Goal: Task Accomplishment & Management: Manage account settings

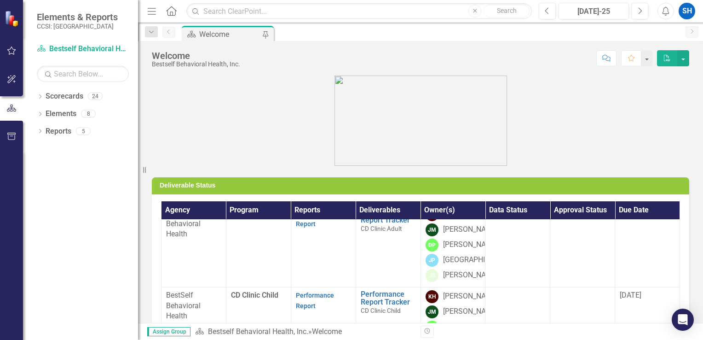
scroll to position [230, 0]
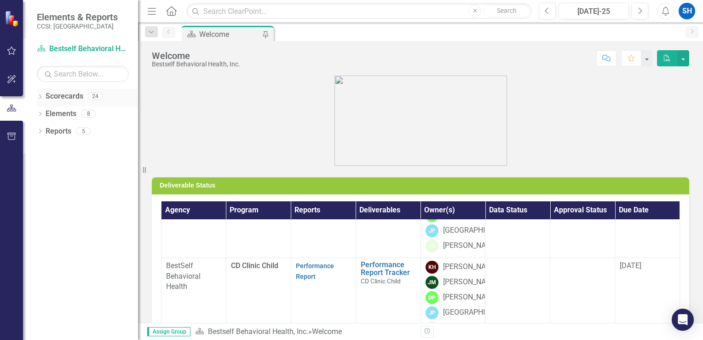
click at [71, 99] on link "Scorecards" at bounding box center [65, 96] width 38 height 11
click at [38, 97] on icon "Dropdown" at bounding box center [40, 97] width 6 height 5
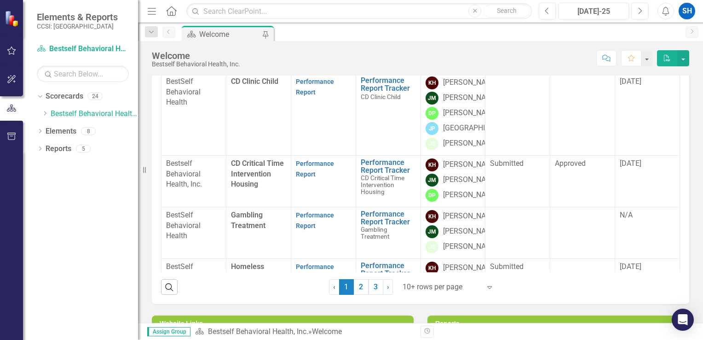
scroll to position [0, 0]
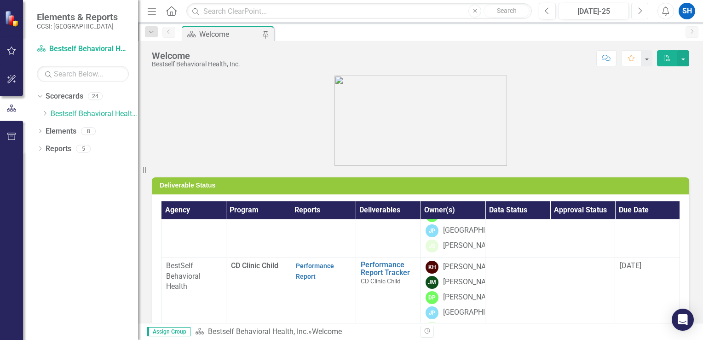
click at [636, 13] on button "Next" at bounding box center [640, 11] width 17 height 17
drag, startPoint x: 695, startPoint y: 138, endPoint x: 703, endPoint y: 217, distance: 79.1
click at [703, 217] on html "Elements & Reports CCSI: Erie Scorecard Bestself Behavioral Health, Inc. Search…" at bounding box center [351, 170] width 703 height 340
click at [82, 48] on link "Scorecard Bestself Behavioral Health, Inc." at bounding box center [83, 49] width 92 height 11
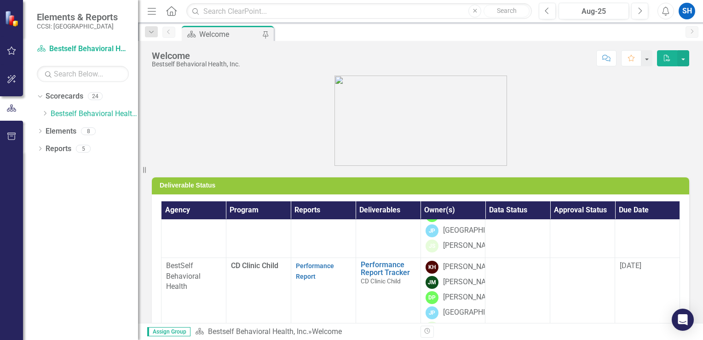
click at [241, 34] on div "Welcome" at bounding box center [229, 35] width 61 height 12
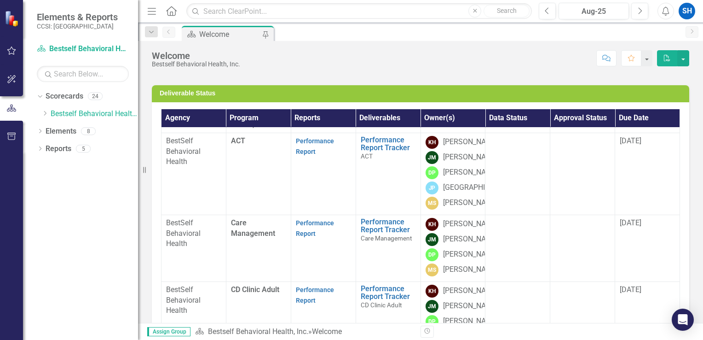
scroll to position [0, 0]
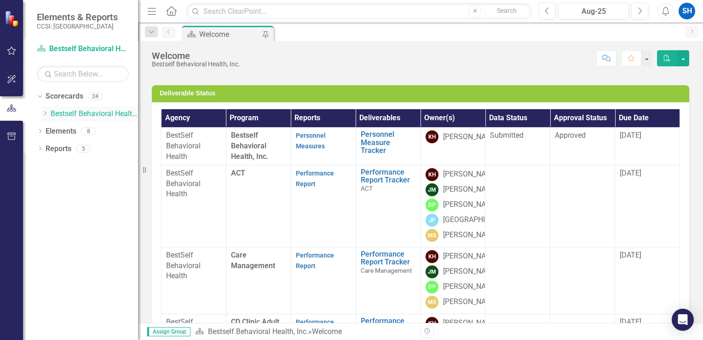
click at [81, 113] on link "Bestself Behavioral Health, Inc." at bounding box center [94, 114] width 87 height 11
click at [87, 115] on link "Bestself Behavioral Health, Inc." at bounding box center [94, 114] width 87 height 11
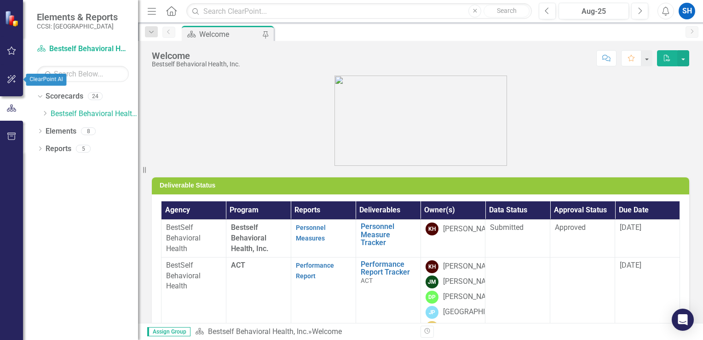
click at [7, 81] on icon "button" at bounding box center [12, 79] width 10 height 7
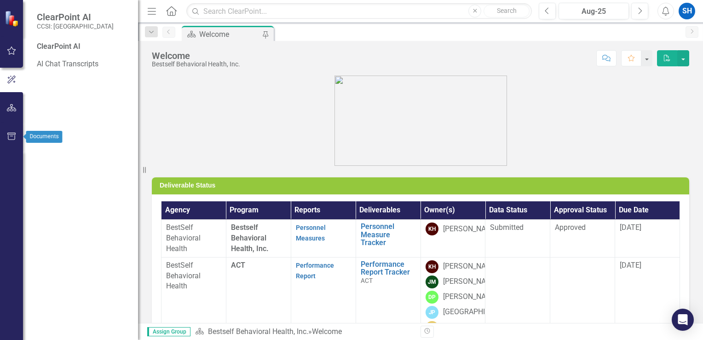
click at [17, 141] on button "button" at bounding box center [11, 136] width 21 height 19
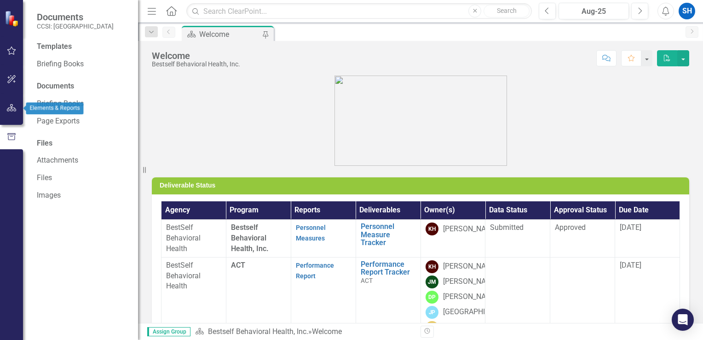
click at [14, 113] on button "button" at bounding box center [11, 108] width 21 height 19
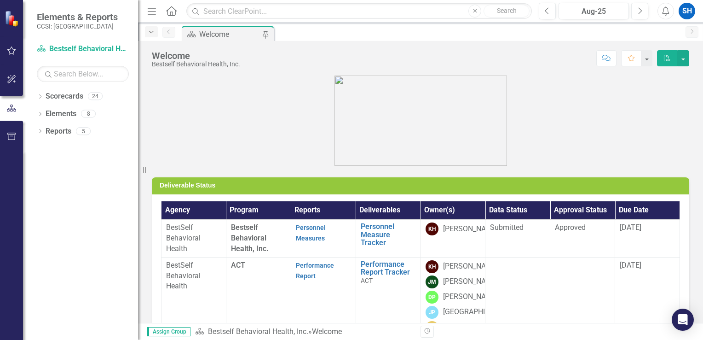
click at [151, 32] on icon "Dropdown" at bounding box center [151, 32] width 8 height 6
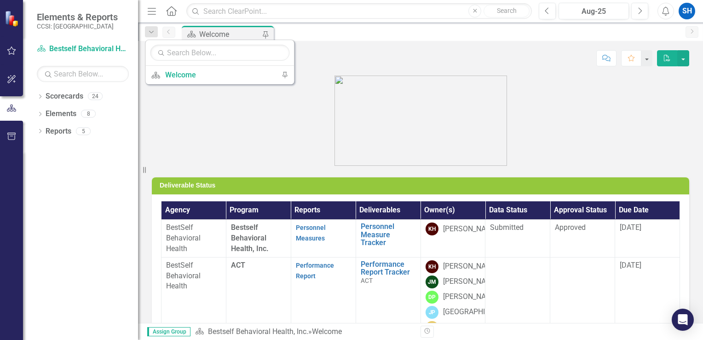
click at [505, 126] on figure at bounding box center [421, 121] width 538 height 90
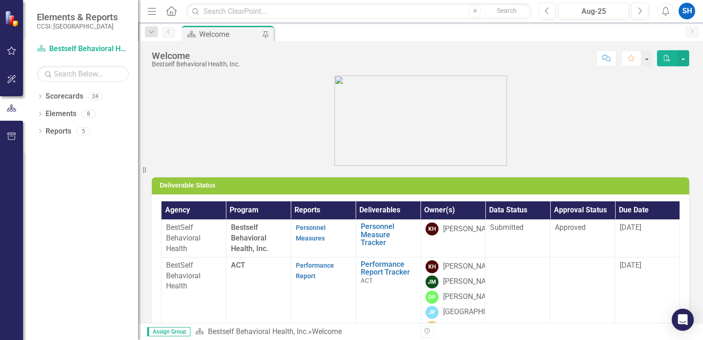
click at [151, 11] on icon "Menu" at bounding box center [152, 11] width 12 height 10
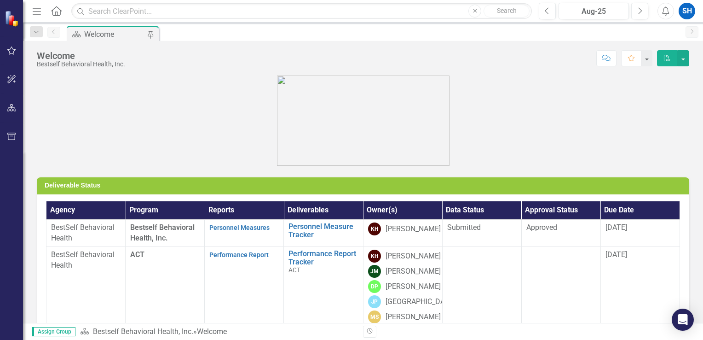
click at [34, 11] on icon "button" at bounding box center [37, 11] width 8 height 6
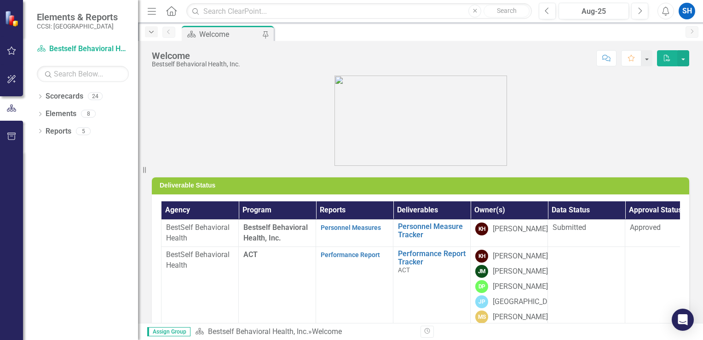
click at [149, 30] on icon "Dropdown" at bounding box center [151, 32] width 8 height 6
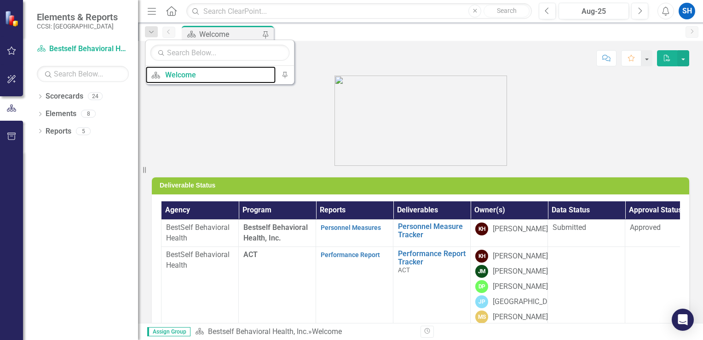
click at [176, 76] on div "Welcome" at bounding box center [218, 75] width 106 height 12
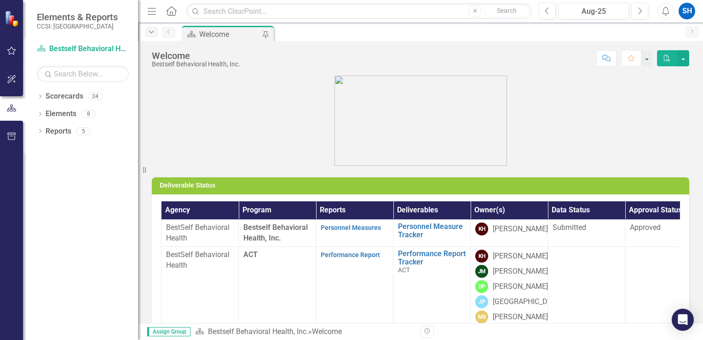
click at [149, 32] on icon "Dropdown" at bounding box center [151, 32] width 8 height 6
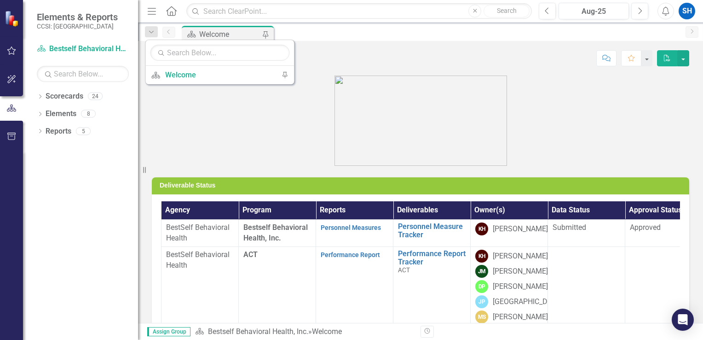
click at [670, 58] on icon "PDF" at bounding box center [667, 58] width 8 height 6
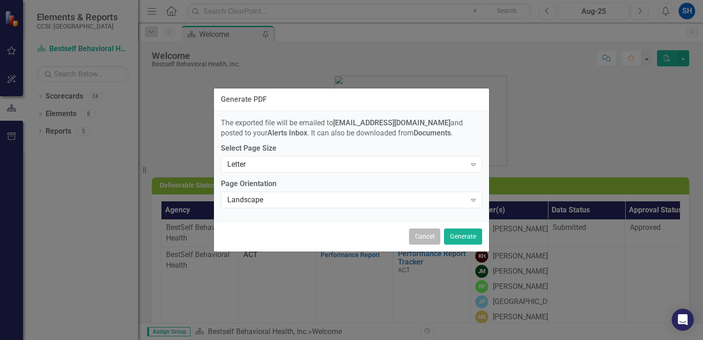
click at [420, 235] on button "Cancel" at bounding box center [424, 236] width 31 height 16
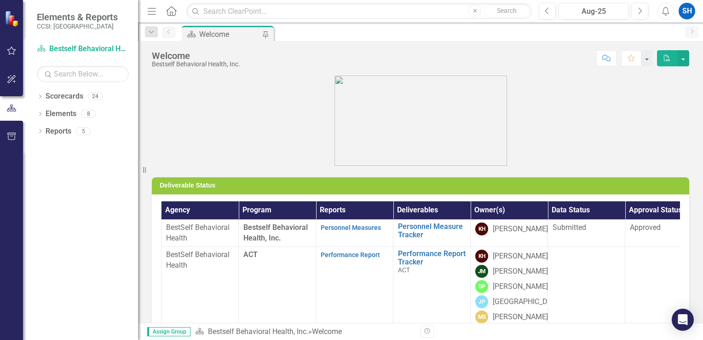
click at [6, 19] on img at bounding box center [13, 19] width 16 height 16
click at [146, 14] on icon "Menu" at bounding box center [152, 11] width 12 height 10
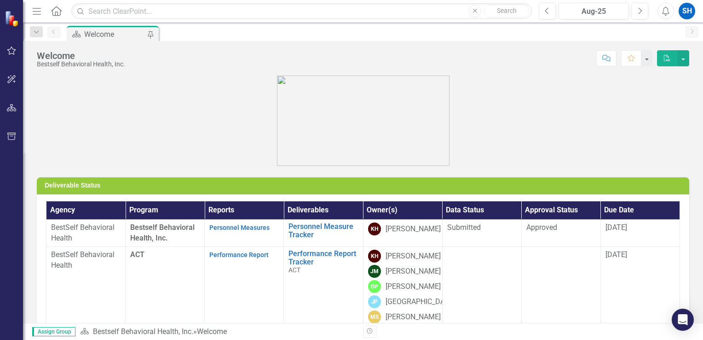
click at [133, 41] on div "Welcome Bestself Behavioral Health, Inc. Score: N/A Aug-25 Completed Comment Fa…" at bounding box center [363, 55] width 680 height 28
drag, startPoint x: 136, startPoint y: 38, endPoint x: 129, endPoint y: 36, distance: 6.7
click at [135, 38] on div "Welcome" at bounding box center [114, 35] width 61 height 12
click at [60, 12] on icon at bounding box center [56, 11] width 11 height 10
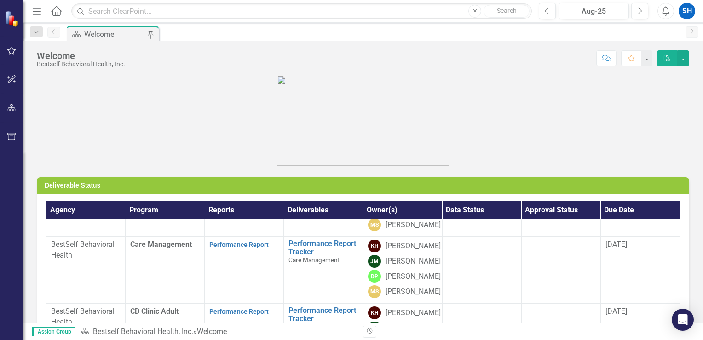
scroll to position [138, 0]
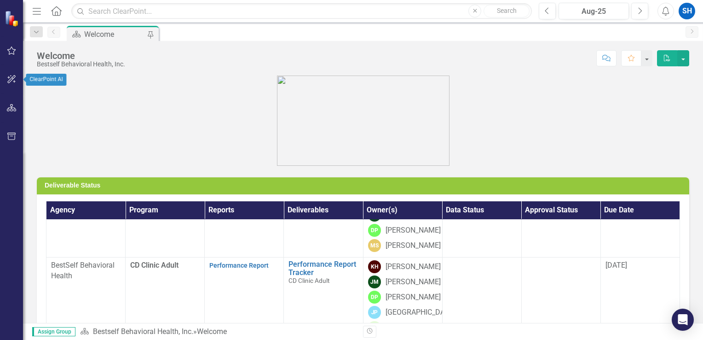
click at [10, 78] on icon "button" at bounding box center [12, 79] width 10 height 7
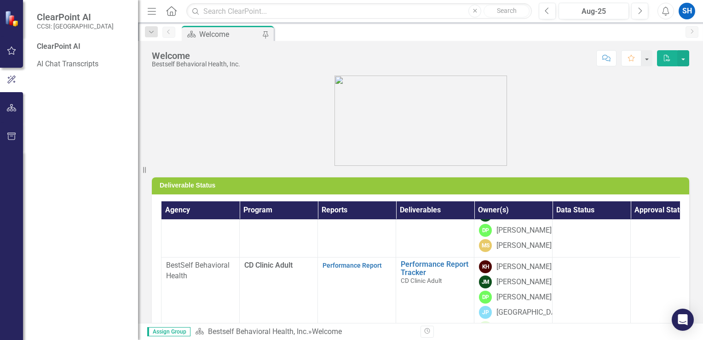
click at [271, 106] on figure at bounding box center [421, 121] width 538 height 90
click at [12, 84] on button "button" at bounding box center [11, 79] width 23 height 15
click at [377, 163] on img at bounding box center [421, 121] width 173 height 90
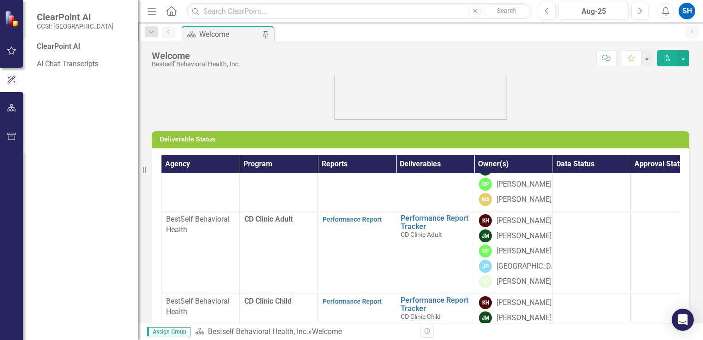
click at [214, 65] on div "Bestself Behavioral Health, Inc." at bounding box center [196, 64] width 88 height 7
click at [15, 21] on img at bounding box center [13, 19] width 16 height 16
click at [67, 48] on div "ClearPoint AI" at bounding box center [83, 46] width 92 height 11
click at [67, 19] on span "ClearPoint AI" at bounding box center [75, 17] width 77 height 11
click at [41, 19] on span "ClearPoint AI" at bounding box center [75, 17] width 77 height 11
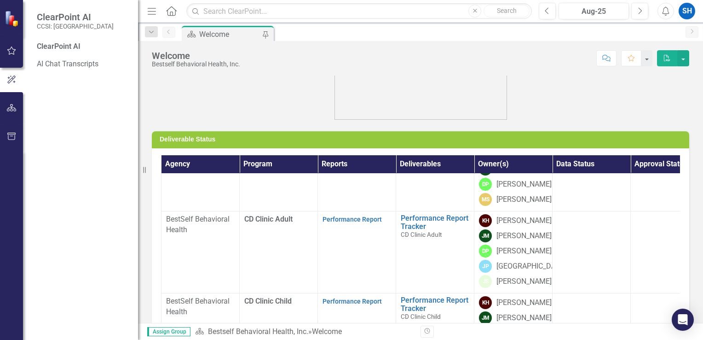
click at [48, 23] on small "CCSI: [GEOGRAPHIC_DATA]" at bounding box center [75, 26] width 77 height 7
click at [169, 31] on icon "Previous" at bounding box center [168, 32] width 7 height 6
click at [155, 38] on form "Dropdown Search Scorecard Welcome Pin" at bounding box center [151, 33] width 22 height 15
click at [154, 35] on icon "Dropdown" at bounding box center [151, 32] width 8 height 6
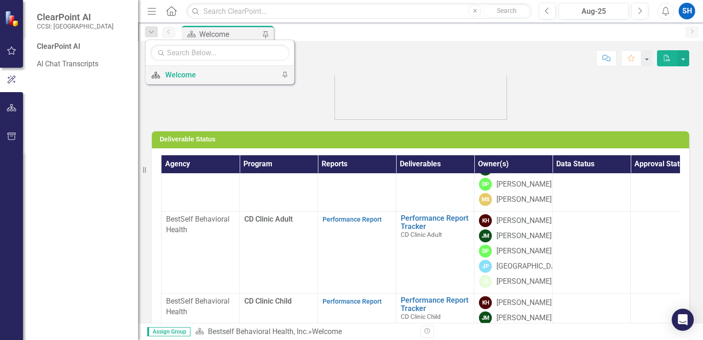
click at [201, 72] on div "Welcome" at bounding box center [218, 75] width 106 height 12
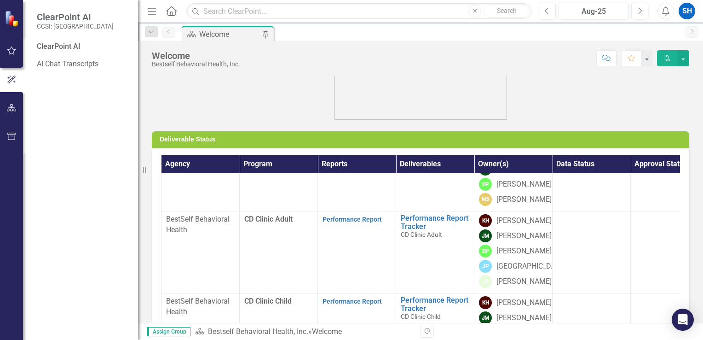
click at [266, 104] on figure at bounding box center [421, 74] width 538 height 90
click at [143, 171] on div "Resize" at bounding box center [141, 170] width 7 height 340
drag, startPoint x: 143, startPoint y: 171, endPoint x: 1, endPoint y: 167, distance: 141.9
click at [5, 167] on div "ClearPoint AI CCSI: Erie ClearPoint AI AI Chat Transcripts Resize" at bounding box center [69, 170] width 138 height 340
drag, startPoint x: 274, startPoint y: 95, endPoint x: 274, endPoint y: 89, distance: 6.0
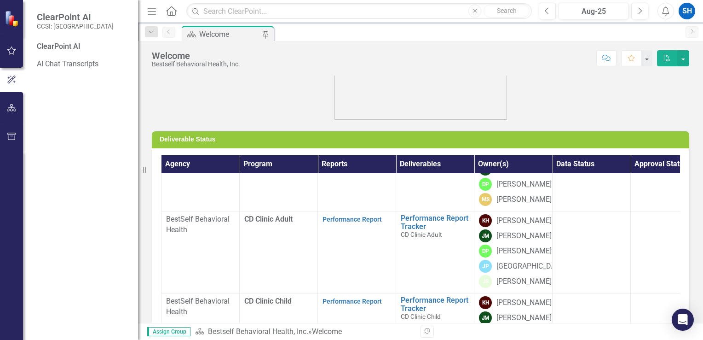
click at [274, 89] on figure at bounding box center [421, 74] width 538 height 90
click at [6, 136] on button "button" at bounding box center [11, 136] width 21 height 19
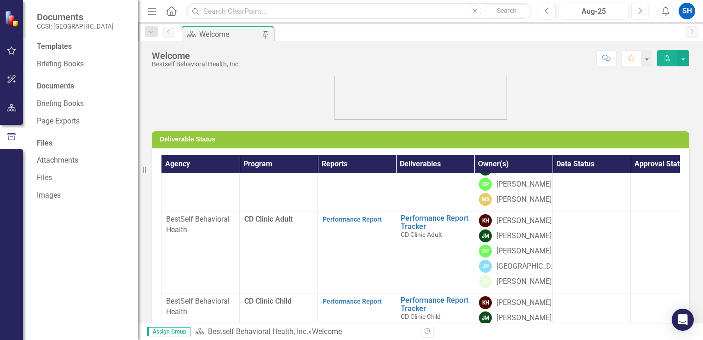
click at [257, 82] on figure at bounding box center [421, 74] width 538 height 90
click at [153, 12] on icon "Menu" at bounding box center [152, 11] width 12 height 10
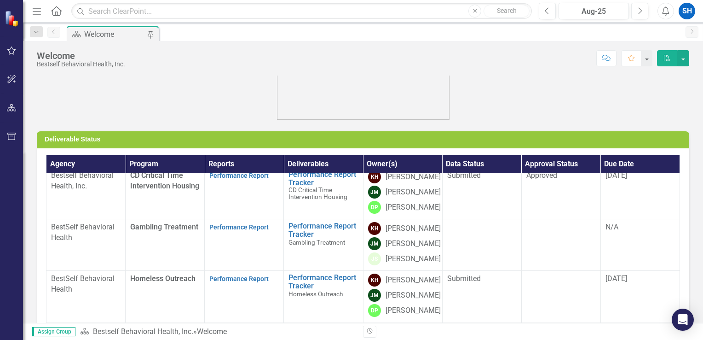
scroll to position [433, 0]
click at [100, 32] on div "Welcome" at bounding box center [114, 35] width 61 height 12
click at [58, 10] on icon "Home" at bounding box center [56, 11] width 12 height 10
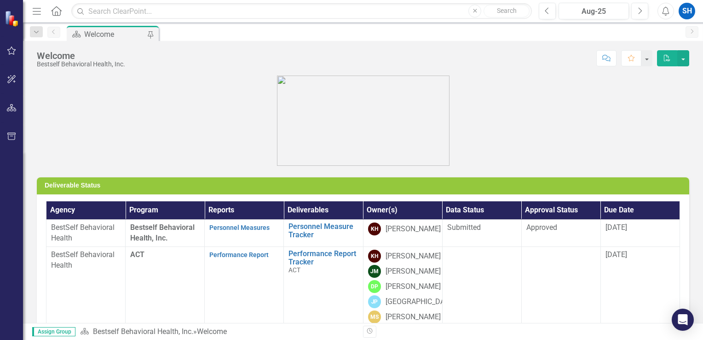
click at [37, 12] on icon "Menu" at bounding box center [37, 11] width 12 height 10
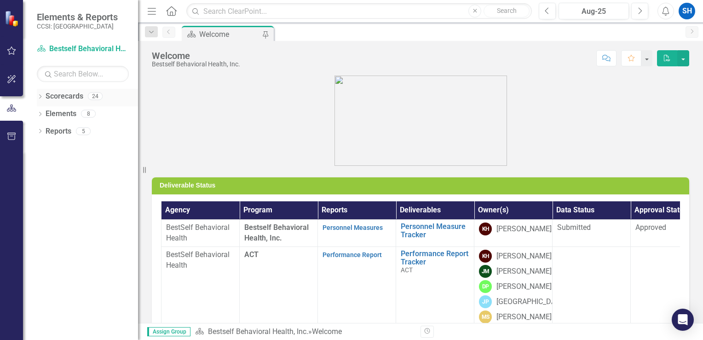
click at [64, 99] on link "Scorecards" at bounding box center [65, 96] width 38 height 11
click at [54, 139] on div "Reports 5" at bounding box center [92, 132] width 93 height 17
click at [56, 137] on div "Reports" at bounding box center [59, 131] width 26 height 15
click at [38, 130] on icon "Dropdown" at bounding box center [40, 131] width 6 height 5
click at [69, 196] on link "Deliverable Deliverables" at bounding box center [76, 197] width 53 height 11
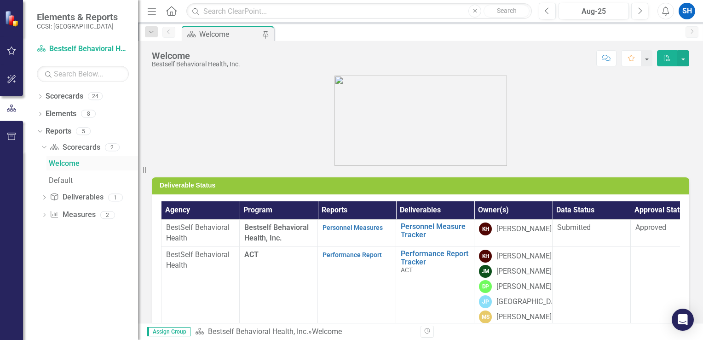
click at [76, 163] on div "Welcome" at bounding box center [93, 163] width 89 height 8
click at [83, 198] on link "Deliverable Deliverables" at bounding box center [76, 197] width 53 height 11
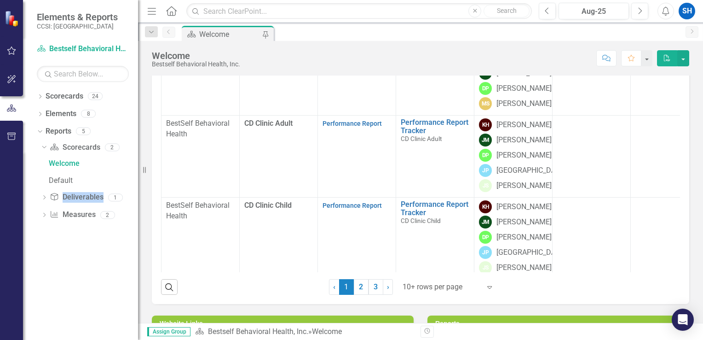
scroll to position [230, 0]
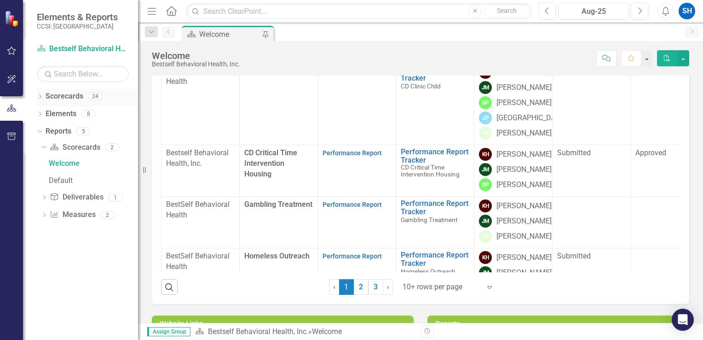
click at [71, 100] on link "Scorecards" at bounding box center [65, 96] width 38 height 11
drag, startPoint x: 71, startPoint y: 100, endPoint x: 63, endPoint y: 50, distance: 50.4
click at [63, 50] on link "Scorecard Bestself Behavioral Health, Inc." at bounding box center [83, 49] width 92 height 11
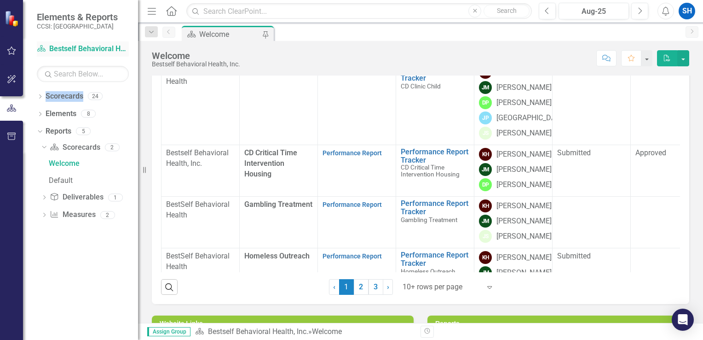
click at [63, 50] on link "Scorecard Bestself Behavioral Health, Inc." at bounding box center [83, 49] width 92 height 11
drag, startPoint x: 63, startPoint y: 50, endPoint x: 55, endPoint y: 49, distance: 7.5
click at [55, 49] on link "Scorecard Bestself Behavioral Health, Inc." at bounding box center [83, 49] width 92 height 11
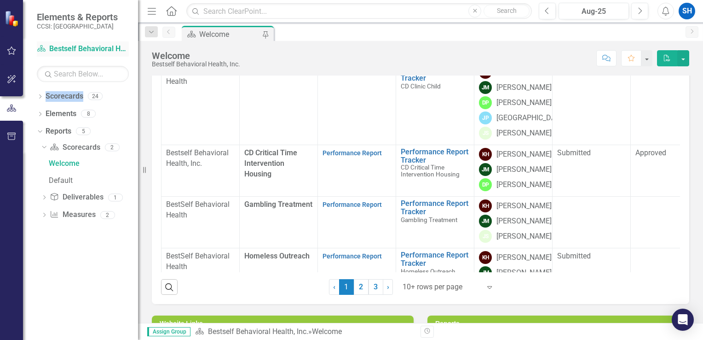
click at [55, 49] on link "Scorecard Bestself Behavioral Health, Inc." at bounding box center [83, 49] width 92 height 11
drag, startPoint x: 55, startPoint y: 49, endPoint x: 58, endPoint y: 99, distance: 50.7
click at [58, 99] on link "Scorecards" at bounding box center [65, 96] width 38 height 11
click at [60, 116] on link "Elements" at bounding box center [61, 114] width 31 height 11
click at [184, 327] on span "Assign Group" at bounding box center [168, 331] width 43 height 9
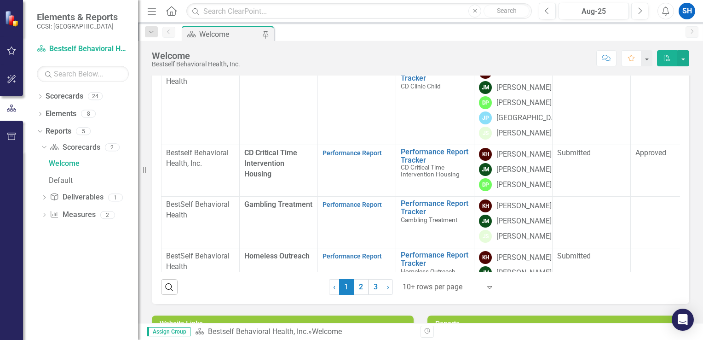
click at [179, 330] on span "Assign Group" at bounding box center [168, 331] width 43 height 9
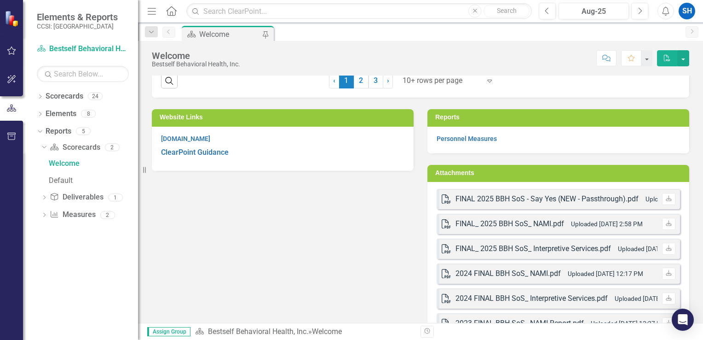
scroll to position [221, 0]
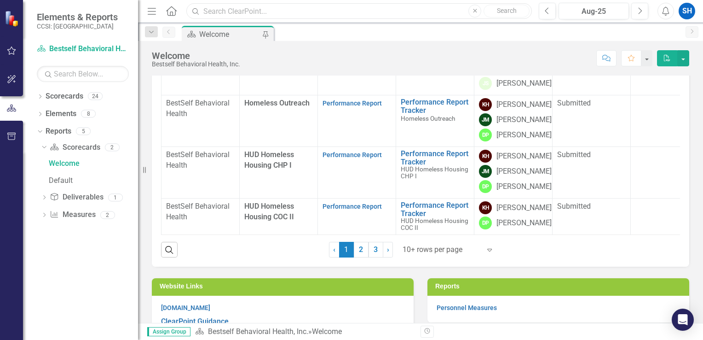
click at [281, 6] on input "text" at bounding box center [359, 11] width 346 height 16
type input "c"
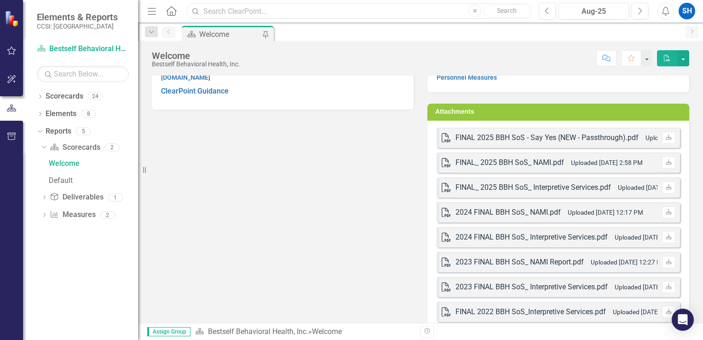
scroll to position [406, 0]
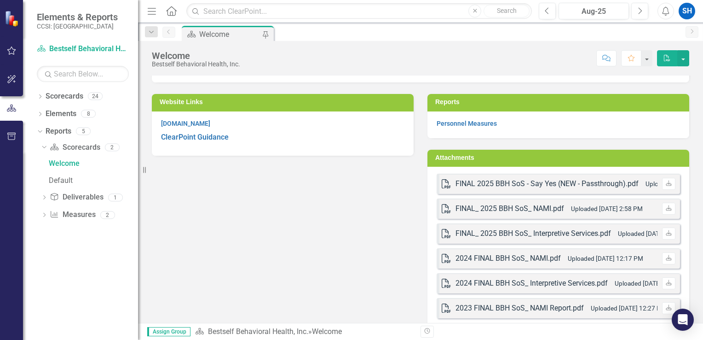
click at [294, 242] on div "Website Links [DOMAIN_NAME] ClearPoint Guidance Reports Personnel Measures Atta…" at bounding box center [421, 244] width 552 height 324
click at [269, 248] on div "Website Links [DOMAIN_NAME] ClearPoint Guidance Reports Personnel Measures Atta…" at bounding box center [421, 244] width 552 height 324
click at [260, 239] on div "Website Links [DOMAIN_NAME] ClearPoint Guidance Reports Personnel Measures Atta…" at bounding box center [421, 244] width 552 height 324
drag, startPoint x: 260, startPoint y: 238, endPoint x: 287, endPoint y: 208, distance: 40.8
click at [287, 208] on div "Website Links [DOMAIN_NAME] ClearPoint Guidance Reports Personnel Measures Atta…" at bounding box center [421, 244] width 552 height 324
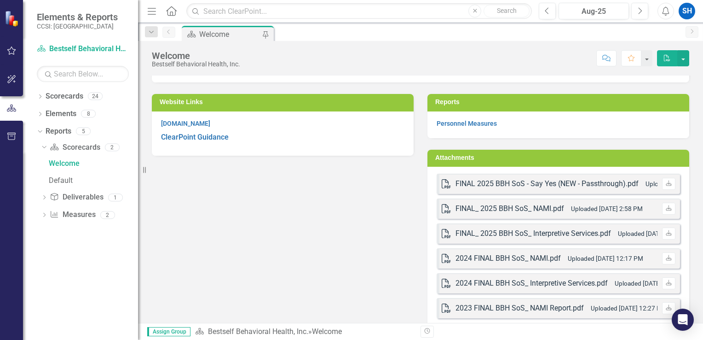
drag, startPoint x: 348, startPoint y: 210, endPoint x: 426, endPoint y: 232, distance: 81.3
click at [444, 237] on div "Attachments PDF FINAL 2025 BBH SoS - Say Yes (NEW - Passthrough).pdf Uploaded […" at bounding box center [559, 278] width 262 height 257
click at [64, 133] on link "Reports" at bounding box center [59, 131] width 26 height 11
click at [285, 232] on div "Website Links [DOMAIN_NAME] ClearPoint Guidance Reports Personnel Measures Atta…" at bounding box center [421, 244] width 552 height 324
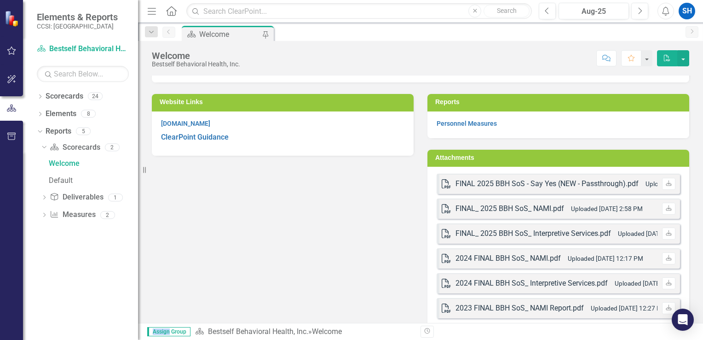
click at [284, 232] on div "Website Links [DOMAIN_NAME] ClearPoint Guidance Reports Personnel Measures Atta…" at bounding box center [421, 244] width 552 height 324
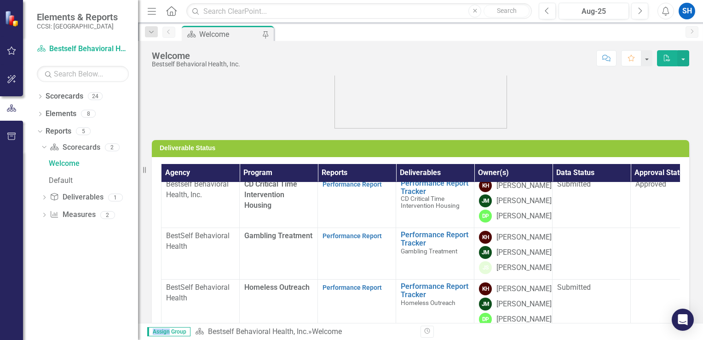
scroll to position [0, 0]
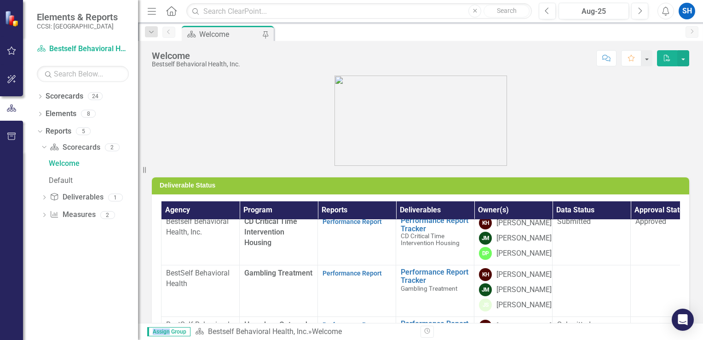
click at [223, 117] on figure at bounding box center [421, 121] width 538 height 90
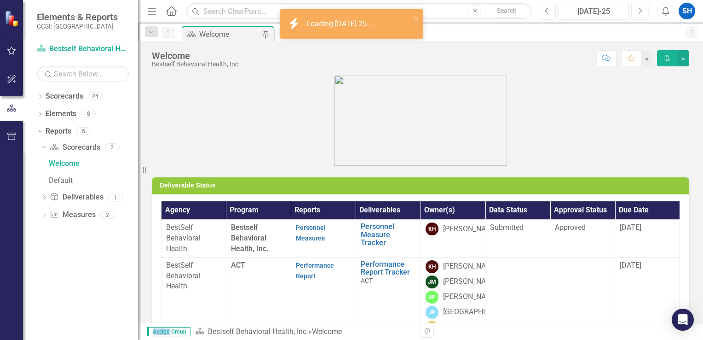
click at [276, 119] on figure at bounding box center [421, 121] width 538 height 90
click at [153, 13] on icon "button" at bounding box center [152, 11] width 8 height 6
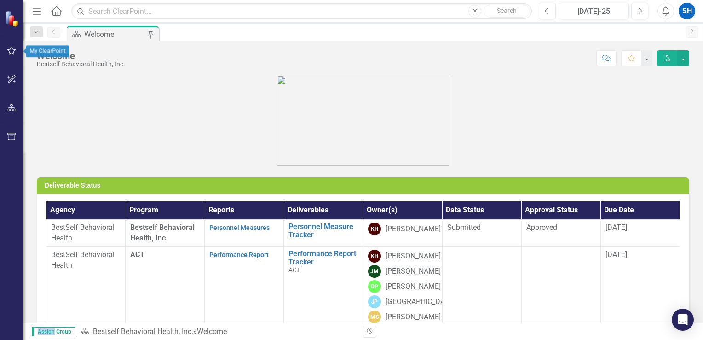
click at [7, 51] on icon "button" at bounding box center [12, 50] width 10 height 7
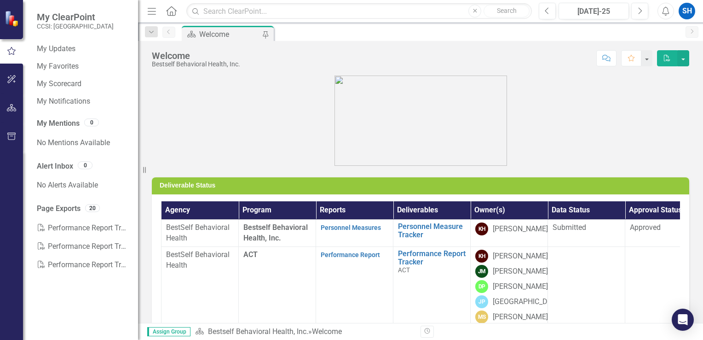
click at [61, 93] on div "My Updates My Favorites My Scorecard My Notifications My Mentions 0 No Mentions…" at bounding box center [80, 190] width 115 height 298
click at [61, 91] on div "My Scorecard" at bounding box center [83, 83] width 92 height 15
click at [61, 88] on link "My Scorecard" at bounding box center [83, 84] width 92 height 11
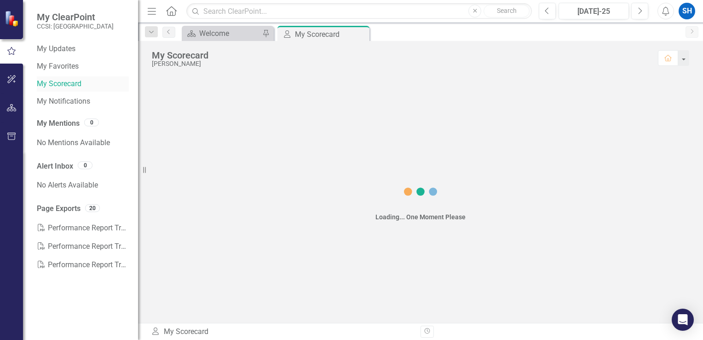
click at [61, 87] on link "My Scorecard" at bounding box center [83, 84] width 92 height 11
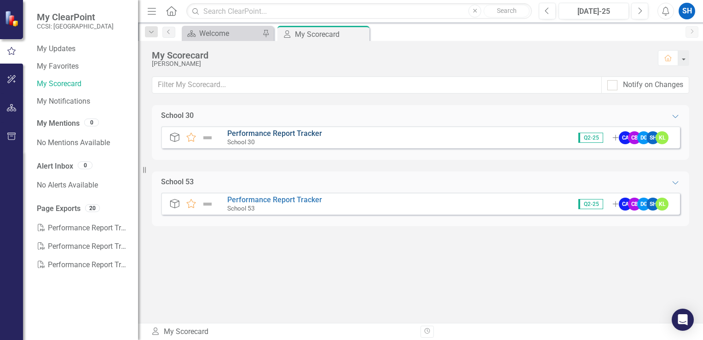
click at [262, 130] on link "Performance Report Tracker" at bounding box center [274, 133] width 95 height 9
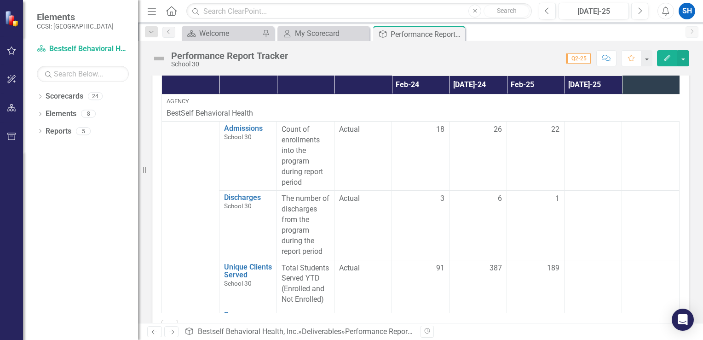
scroll to position [306, 0]
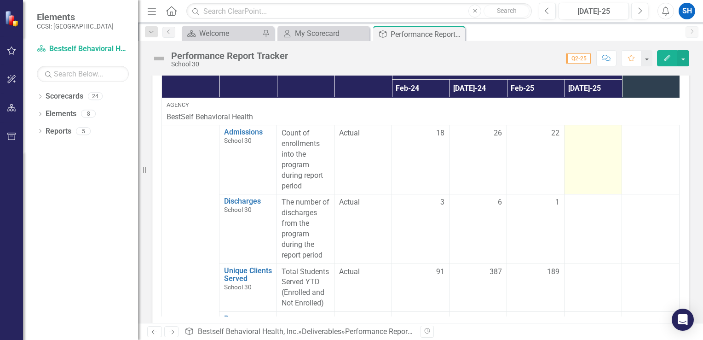
click at [608, 155] on td at bounding box center [594, 159] width 58 height 69
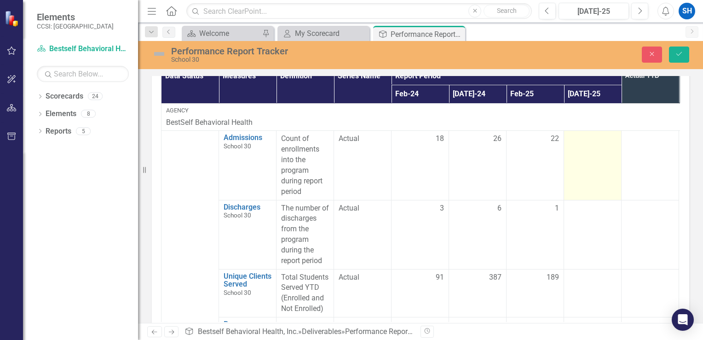
scroll to position [310, 0]
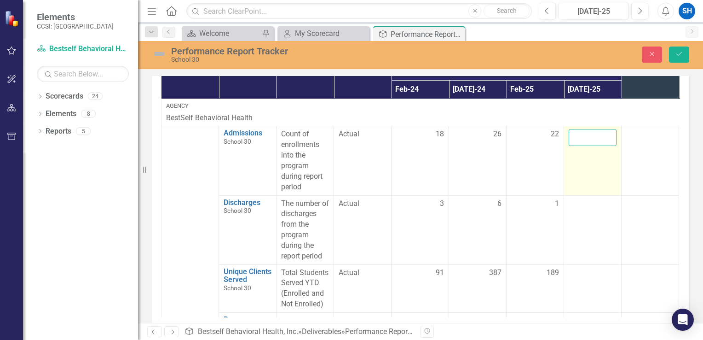
click at [584, 135] on input "number" at bounding box center [593, 137] width 48 height 17
type input "3"
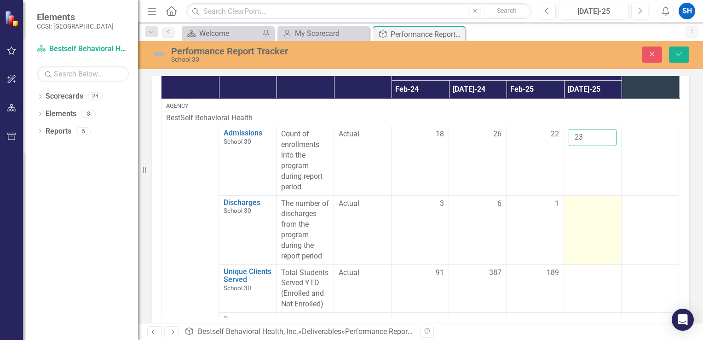
type input "23"
click at [580, 204] on div at bounding box center [593, 203] width 48 height 11
click at [588, 205] on input "number" at bounding box center [593, 206] width 48 height 17
click at [608, 204] on input "1" at bounding box center [593, 206] width 48 height 17
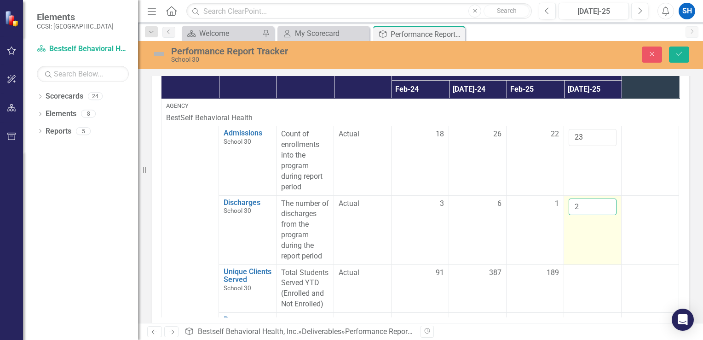
click at [608, 204] on input "2" at bounding box center [593, 206] width 48 height 17
type input "3"
click at [608, 204] on input "3" at bounding box center [593, 206] width 48 height 17
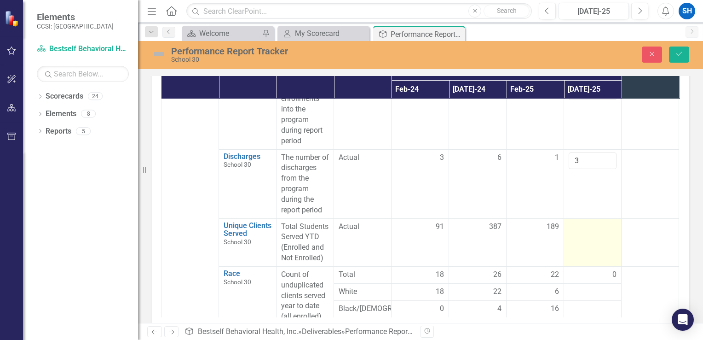
click at [575, 230] on div at bounding box center [593, 226] width 48 height 11
click at [577, 228] on div at bounding box center [593, 226] width 48 height 11
click at [586, 238] on td at bounding box center [593, 242] width 58 height 48
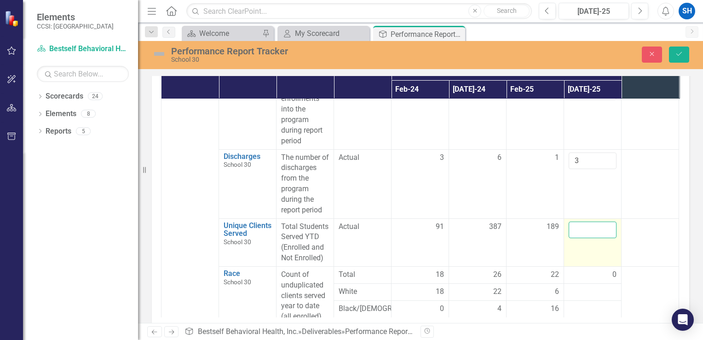
click at [586, 228] on input "number" at bounding box center [593, 229] width 48 height 17
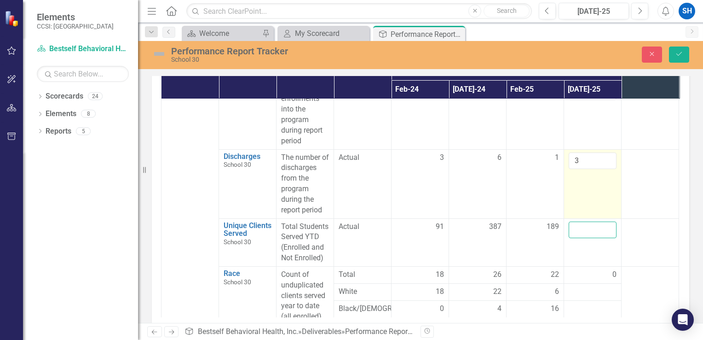
type input "1"
type input "2"
type input "360"
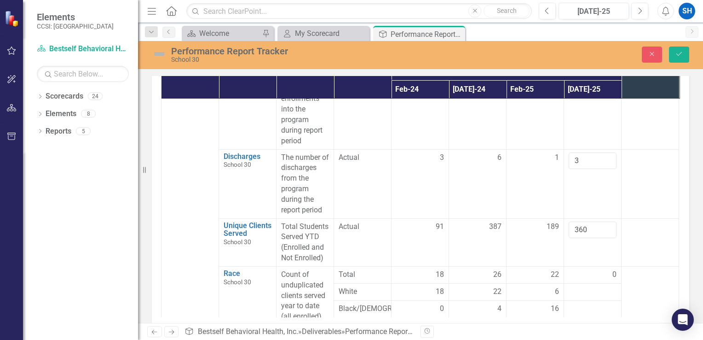
click at [592, 278] on div "0" at bounding box center [593, 274] width 48 height 11
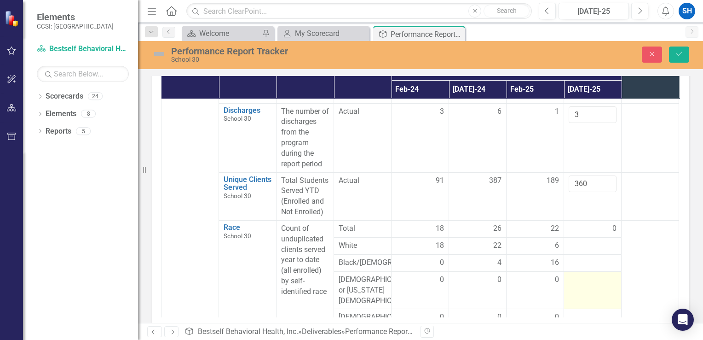
scroll to position [138, 0]
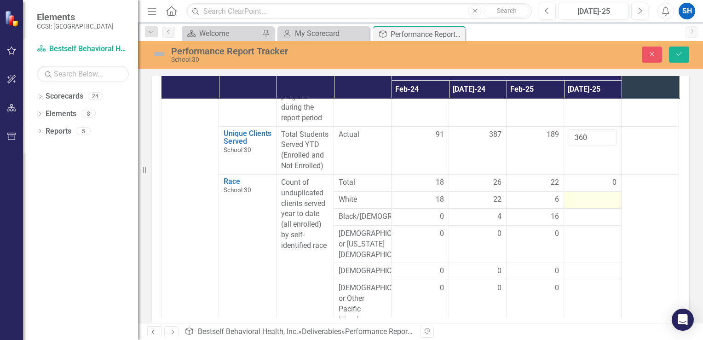
click at [593, 201] on div at bounding box center [593, 199] width 48 height 11
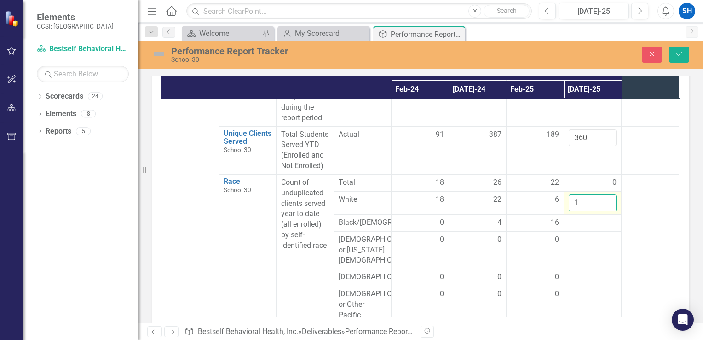
click at [607, 200] on input "1" at bounding box center [593, 202] width 48 height 17
click at [607, 198] on input "2" at bounding box center [593, 202] width 48 height 17
click at [607, 198] on input "3" at bounding box center [593, 202] width 48 height 17
click at [607, 198] on input "4" at bounding box center [593, 202] width 48 height 17
click at [607, 198] on input "5" at bounding box center [593, 202] width 48 height 17
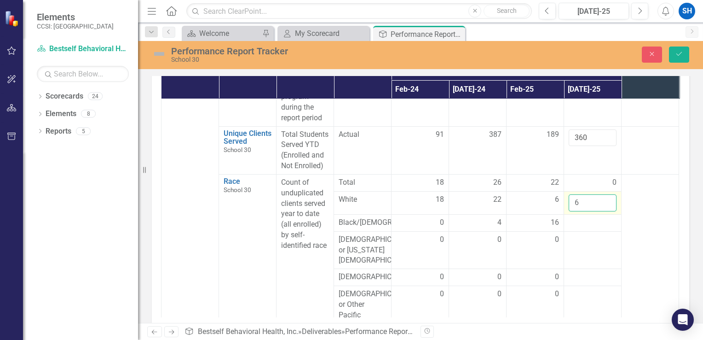
click at [608, 196] on input "6" at bounding box center [593, 202] width 48 height 17
type input "7"
click at [606, 200] on input "7" at bounding box center [593, 202] width 48 height 17
click at [608, 226] on td at bounding box center [593, 222] width 58 height 17
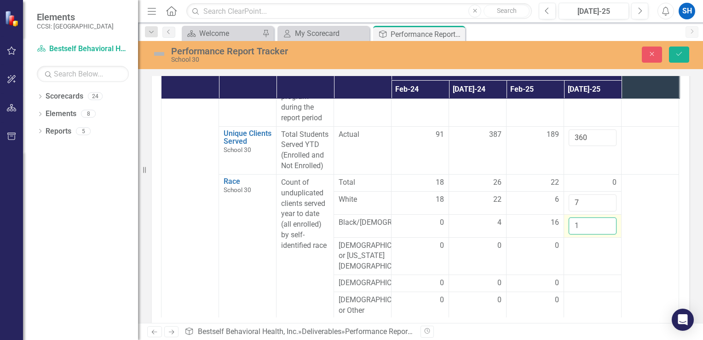
click at [608, 222] on input "1" at bounding box center [593, 225] width 48 height 17
click at [608, 222] on input "2" at bounding box center [593, 225] width 48 height 17
click at [608, 222] on input "3" at bounding box center [593, 225] width 48 height 17
click at [608, 222] on input "4" at bounding box center [593, 225] width 48 height 17
click at [608, 222] on input "5" at bounding box center [593, 225] width 48 height 17
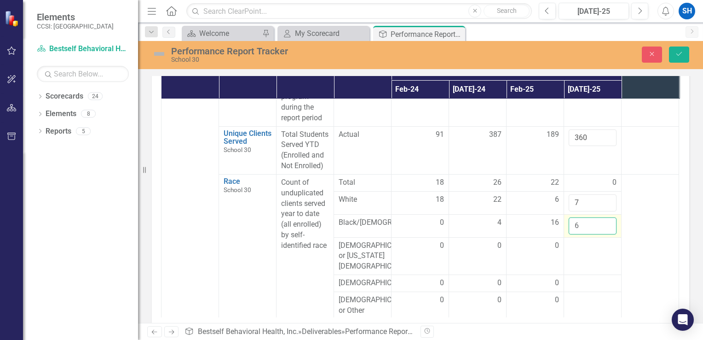
click at [608, 222] on input "6" at bounding box center [593, 225] width 48 height 17
click at [608, 222] on input "7" at bounding box center [593, 225] width 48 height 17
click at [608, 222] on input "8" at bounding box center [593, 225] width 48 height 17
click at [608, 222] on input "9" at bounding box center [593, 225] width 48 height 17
click at [607, 220] on input "10" at bounding box center [593, 225] width 48 height 17
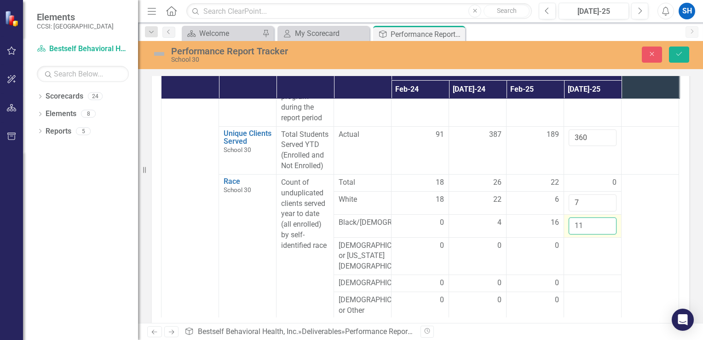
click at [607, 220] on input "11" at bounding box center [593, 225] width 48 height 17
click at [607, 220] on input "12" at bounding box center [593, 225] width 48 height 17
click at [607, 220] on input "13" at bounding box center [593, 225] width 48 height 17
click at [607, 220] on input "14" at bounding box center [593, 225] width 48 height 17
click at [607, 220] on input "15" at bounding box center [593, 225] width 48 height 17
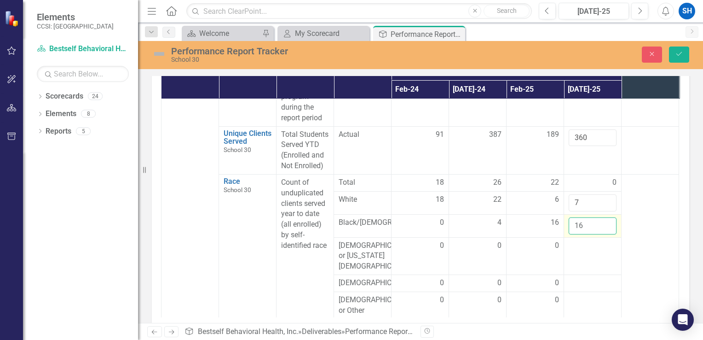
type input "16"
click at [607, 220] on input "16" at bounding box center [593, 225] width 48 height 17
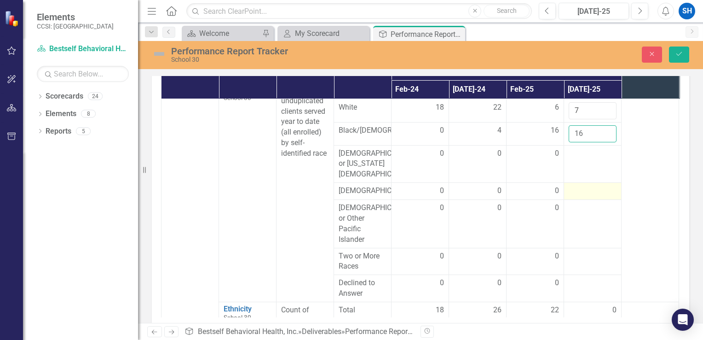
scroll to position [276, 0]
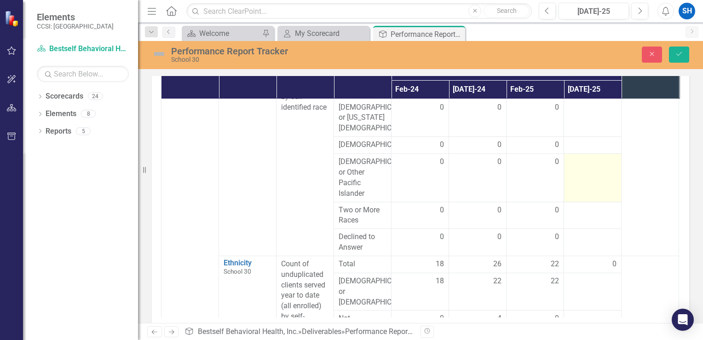
click at [604, 201] on td at bounding box center [593, 178] width 58 height 48
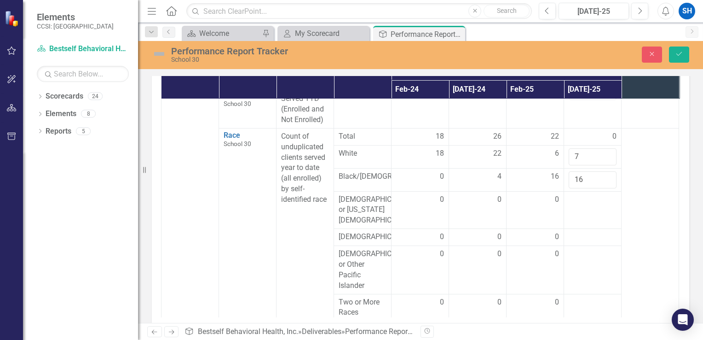
scroll to position [138, 0]
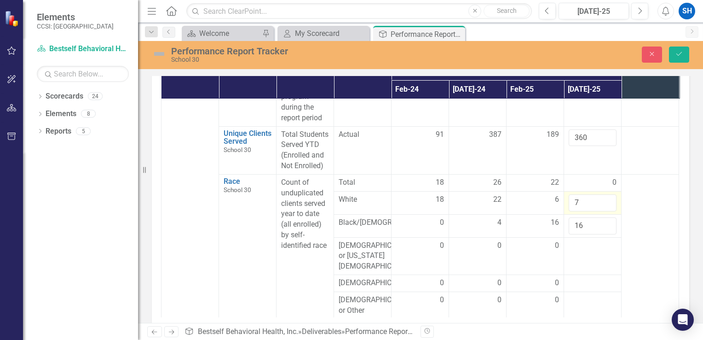
click at [608, 191] on td "7" at bounding box center [593, 202] width 58 height 23
click at [608, 189] on td "0" at bounding box center [593, 182] width 58 height 17
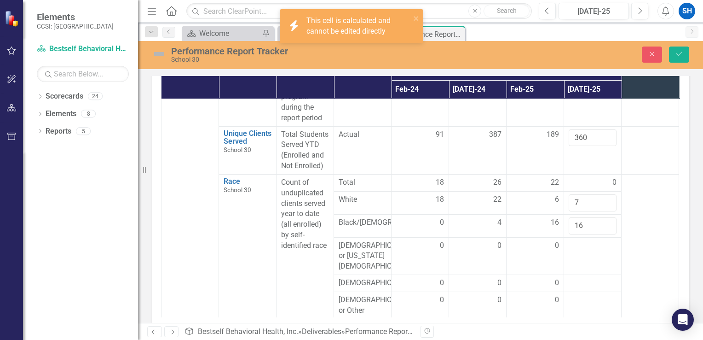
click at [608, 186] on div "0" at bounding box center [593, 182] width 48 height 11
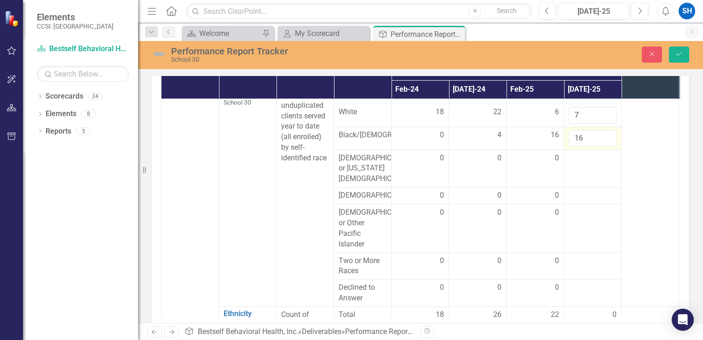
scroll to position [230, 0]
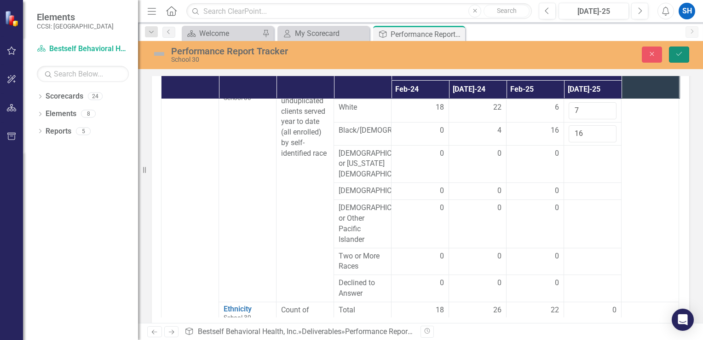
click at [677, 55] on icon "Save" at bounding box center [679, 54] width 8 height 6
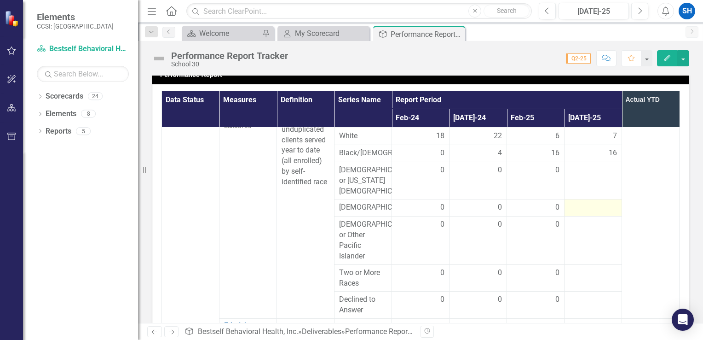
click at [600, 213] on div at bounding box center [593, 207] width 48 height 11
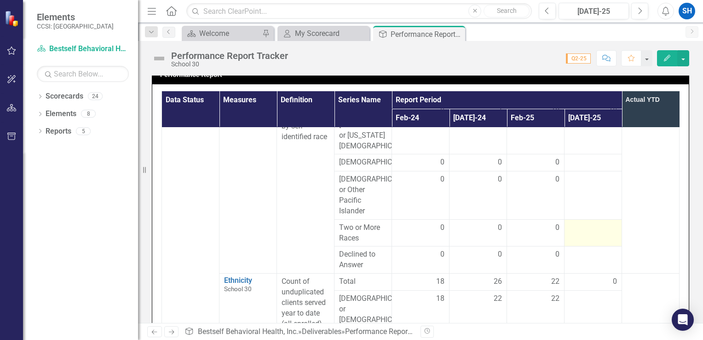
scroll to position [322, 0]
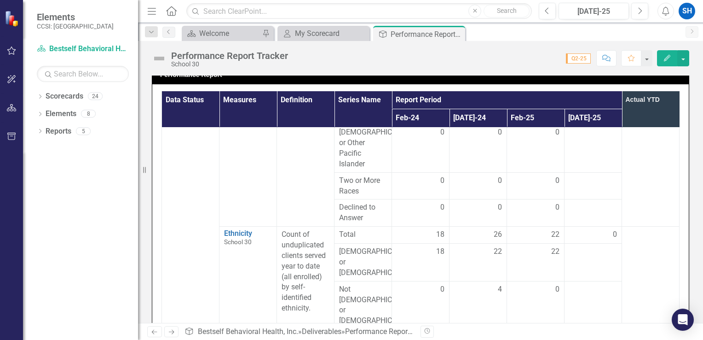
click at [589, 240] on div "0" at bounding box center [593, 234] width 48 height 11
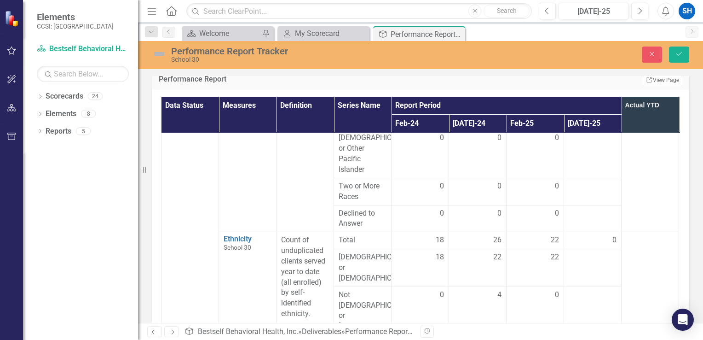
click at [589, 242] on td "0" at bounding box center [593, 240] width 58 height 17
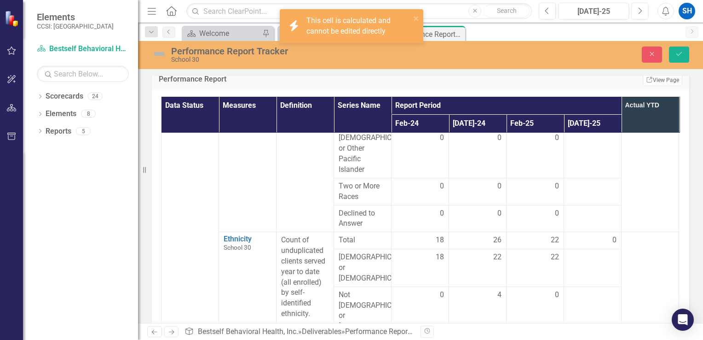
click at [591, 245] on div "0" at bounding box center [593, 240] width 48 height 11
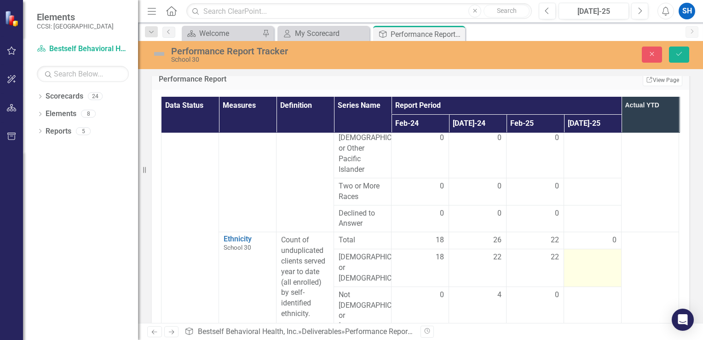
click at [597, 272] on td at bounding box center [593, 268] width 58 height 38
click at [608, 266] on input "1" at bounding box center [593, 260] width 48 height 17
click at [608, 266] on input "2" at bounding box center [593, 260] width 48 height 17
click at [608, 266] on input "3" at bounding box center [593, 260] width 48 height 17
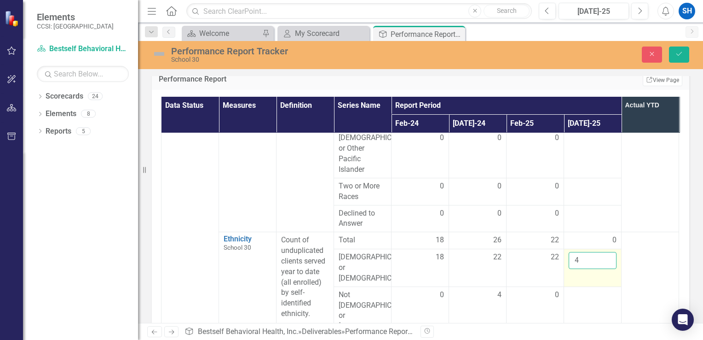
click at [608, 266] on input "4" at bounding box center [593, 260] width 48 height 17
click at [608, 266] on input "5" at bounding box center [593, 260] width 48 height 17
click at [608, 266] on input "6" at bounding box center [593, 260] width 48 height 17
click at [608, 266] on input "7" at bounding box center [593, 260] width 48 height 17
click at [608, 266] on input "8" at bounding box center [593, 260] width 48 height 17
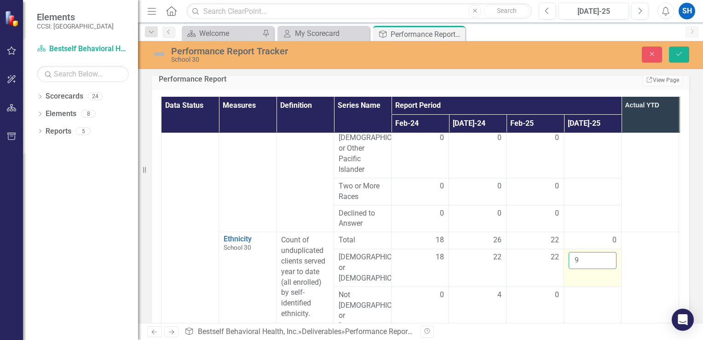
type input "9"
click at [608, 266] on input "9" at bounding box center [593, 260] width 48 height 17
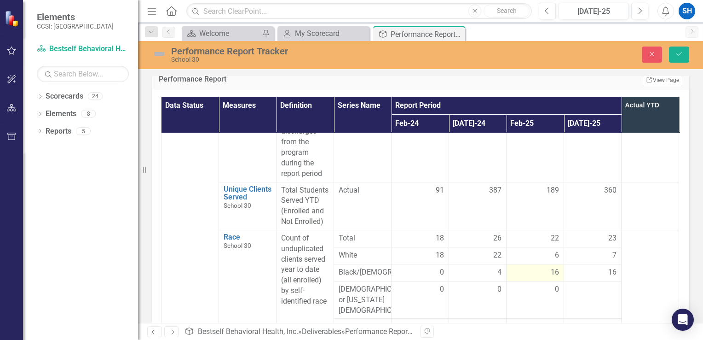
scroll to position [138, 0]
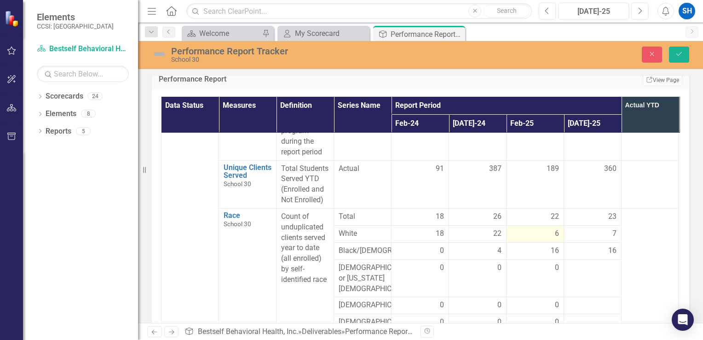
click at [546, 232] on div "6" at bounding box center [535, 233] width 48 height 11
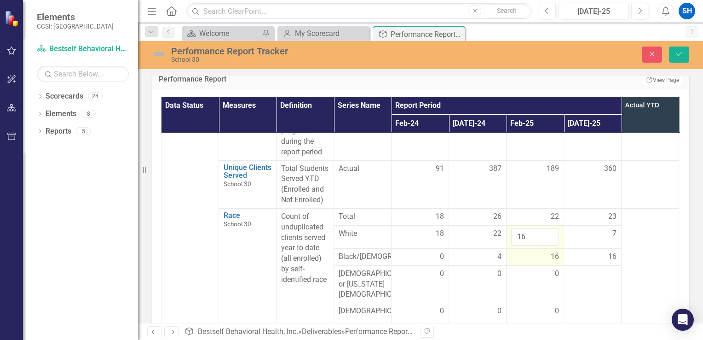
type input "16"
click at [527, 253] on div "16" at bounding box center [535, 256] width 48 height 11
drag, startPoint x: 527, startPoint y: 254, endPoint x: 512, endPoint y: 256, distance: 14.4
click at [512, 256] on input "16" at bounding box center [535, 259] width 48 height 17
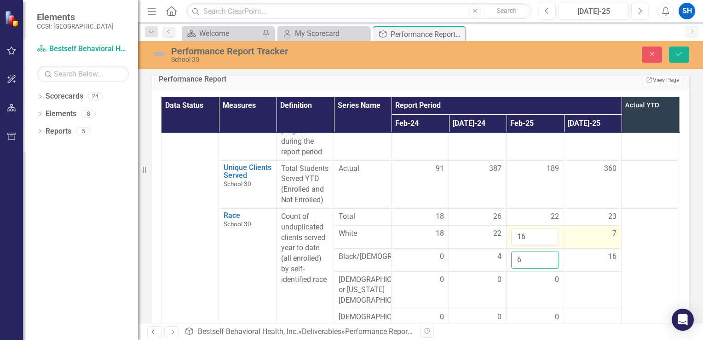
type input "6"
click at [590, 237] on div "7" at bounding box center [593, 233] width 48 height 11
drag, startPoint x: 594, startPoint y: 235, endPoint x: 633, endPoint y: 235, distance: 38.2
click at [592, 236] on div "7" at bounding box center [593, 233] width 48 height 11
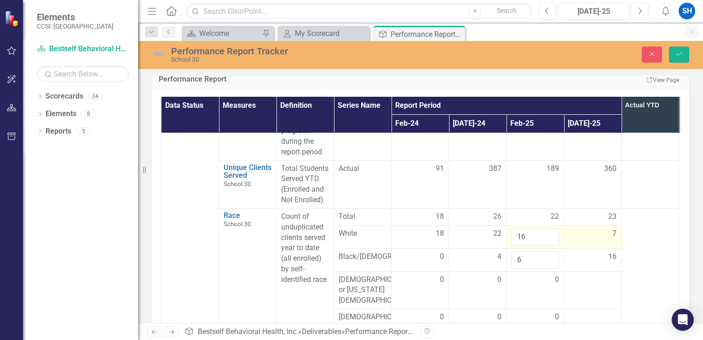
click at [592, 236] on div "7" at bounding box center [593, 233] width 48 height 11
drag, startPoint x: 594, startPoint y: 235, endPoint x: 543, endPoint y: 236, distance: 50.7
click at [543, 236] on tr "White 18 22 16 7" at bounding box center [449, 236] width 575 height 23
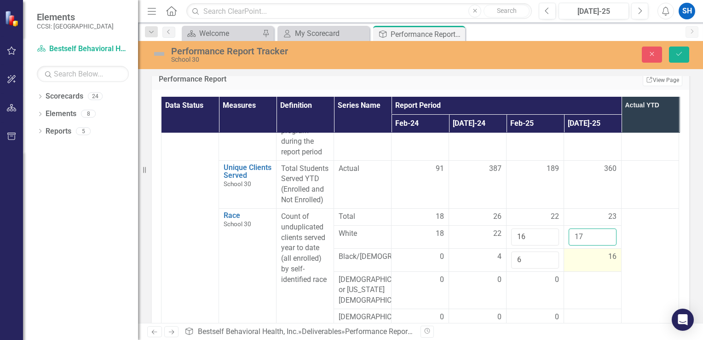
type input "17"
click at [592, 264] on td "16" at bounding box center [593, 259] width 58 height 23
drag, startPoint x: 593, startPoint y: 261, endPoint x: 508, endPoint y: 231, distance: 90.3
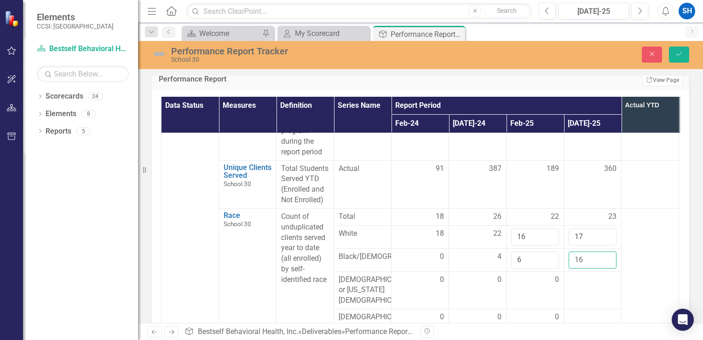
type input "1"
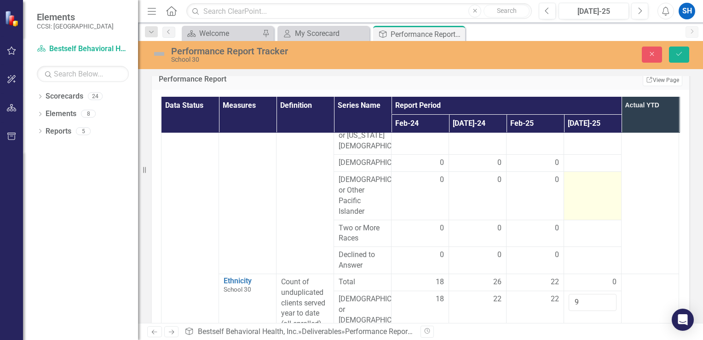
scroll to position [276, 0]
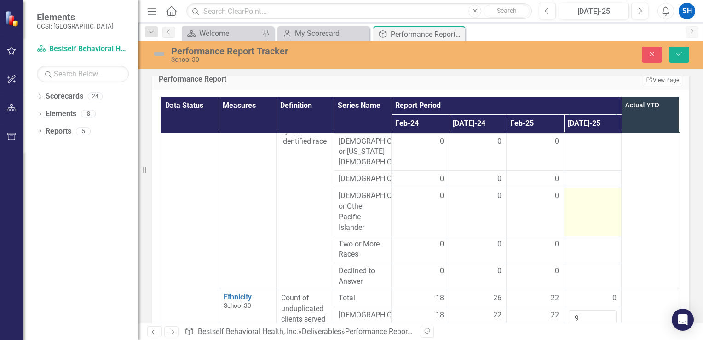
type input "6"
click at [584, 213] on td at bounding box center [593, 212] width 58 height 48
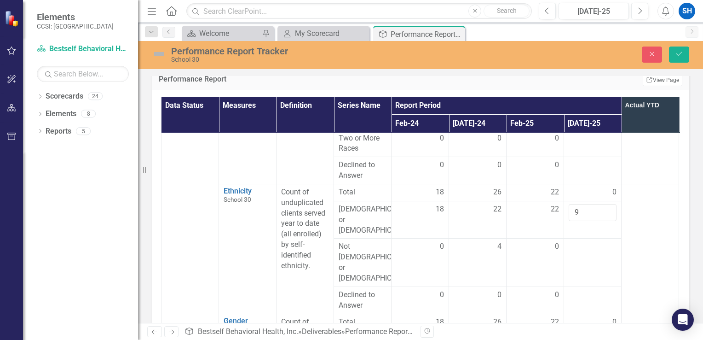
scroll to position [368, 0]
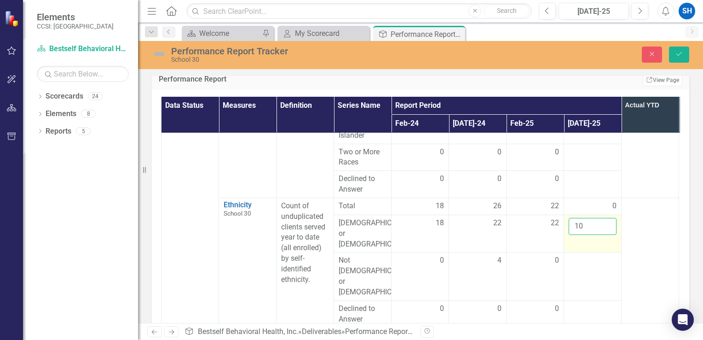
click at [608, 227] on input "10" at bounding box center [593, 226] width 48 height 17
click at [608, 227] on input "11" at bounding box center [593, 226] width 48 height 17
click at [608, 224] on input "12" at bounding box center [593, 226] width 48 height 17
click at [608, 224] on input "13" at bounding box center [593, 226] width 48 height 17
click at [608, 224] on input "14" at bounding box center [593, 226] width 48 height 17
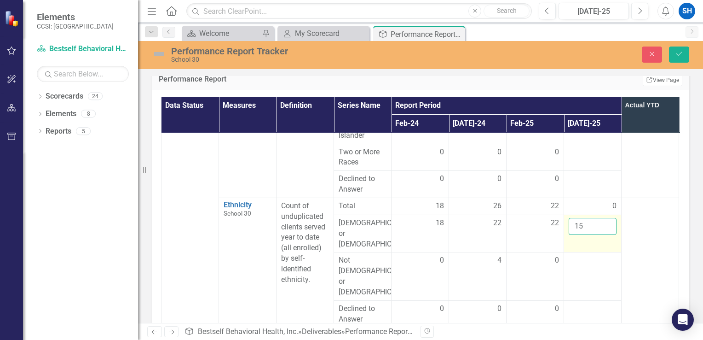
click at [608, 224] on input "15" at bounding box center [593, 226] width 48 height 17
click at [608, 224] on input "16" at bounding box center [593, 226] width 48 height 17
click at [608, 224] on input "17" at bounding box center [593, 226] width 48 height 17
click at [608, 224] on input "18" at bounding box center [593, 226] width 48 height 17
click at [613, 230] on input "18" at bounding box center [593, 226] width 48 height 17
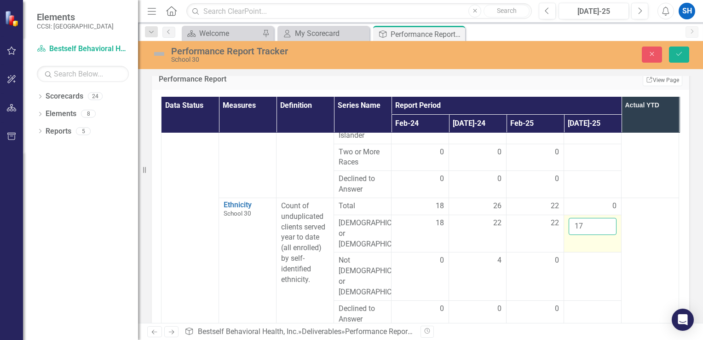
type input "17"
click at [606, 231] on input "17" at bounding box center [593, 226] width 48 height 17
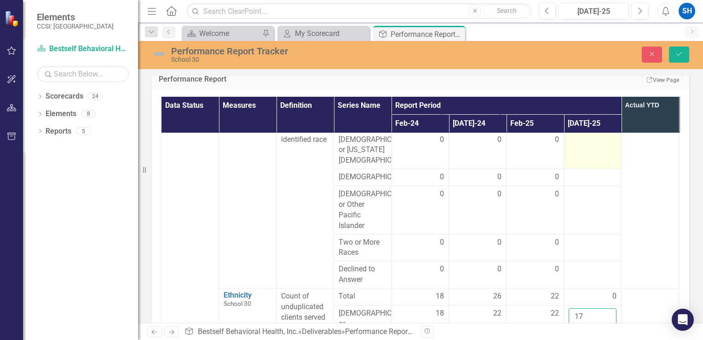
scroll to position [322, 0]
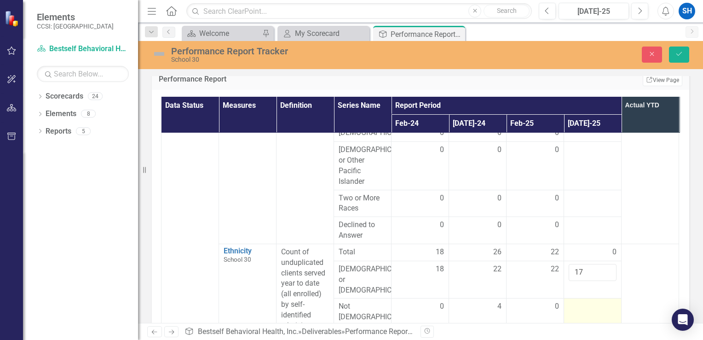
click at [580, 302] on div at bounding box center [593, 306] width 48 height 11
click at [579, 301] on div at bounding box center [593, 306] width 48 height 11
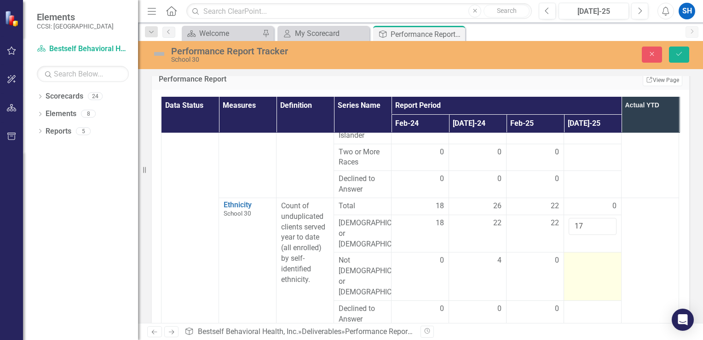
click at [589, 257] on div at bounding box center [593, 260] width 48 height 11
click at [589, 257] on input "number" at bounding box center [593, 263] width 48 height 17
click at [608, 255] on input "1" at bounding box center [593, 263] width 48 height 17
click at [608, 255] on input "2" at bounding box center [593, 263] width 48 height 17
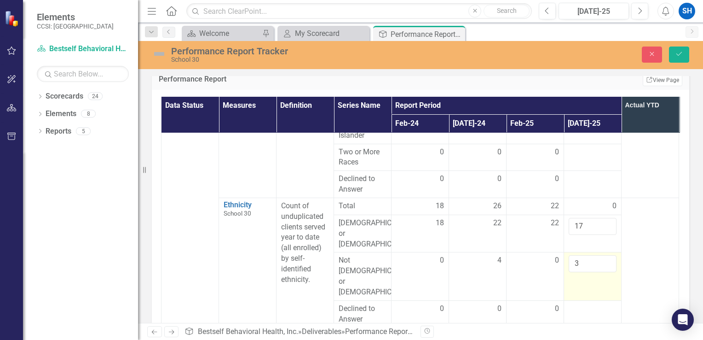
click at [608, 255] on input "3" at bounding box center [593, 263] width 48 height 17
click at [608, 255] on input "4" at bounding box center [593, 263] width 48 height 17
click at [606, 255] on input "5" at bounding box center [593, 263] width 48 height 17
click at [606, 255] on input "6" at bounding box center [593, 263] width 48 height 17
click at [606, 255] on input "7" at bounding box center [593, 263] width 48 height 17
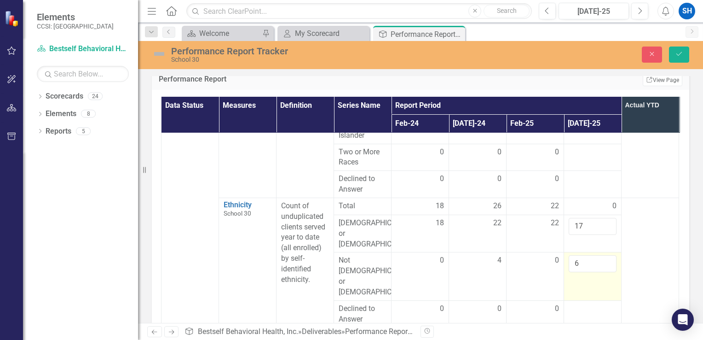
type input "6"
click at [606, 257] on input "6" at bounding box center [593, 263] width 48 height 17
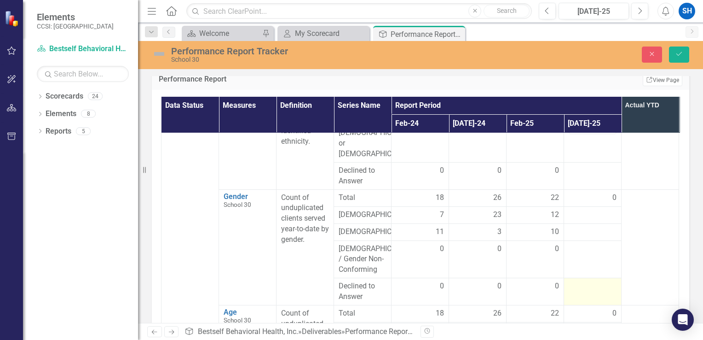
scroll to position [460, 0]
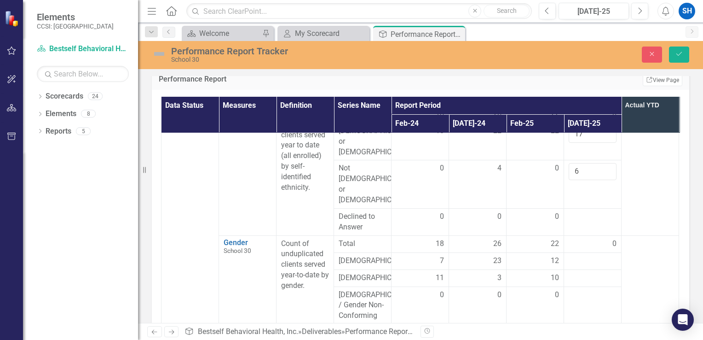
click at [592, 238] on div "0" at bounding box center [593, 243] width 48 height 11
click at [602, 238] on div "0" at bounding box center [593, 243] width 48 height 11
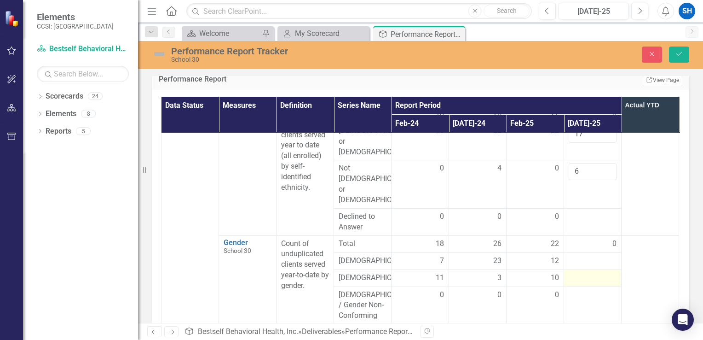
click at [604, 269] on td at bounding box center [593, 277] width 58 height 17
click at [604, 256] on div at bounding box center [593, 261] width 48 height 11
click at [607, 256] on input "1" at bounding box center [593, 264] width 48 height 17
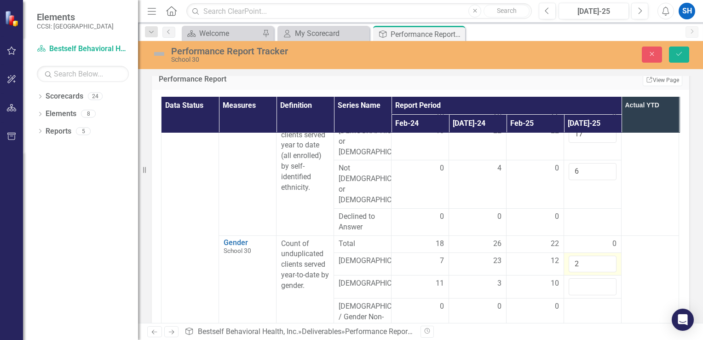
click at [607, 256] on input "2" at bounding box center [593, 264] width 48 height 17
click at [607, 256] on input "3" at bounding box center [593, 264] width 48 height 17
click at [607, 256] on input "4" at bounding box center [593, 264] width 48 height 17
click at [607, 256] on input "5" at bounding box center [593, 264] width 48 height 17
click at [607, 256] on input "6" at bounding box center [593, 264] width 48 height 17
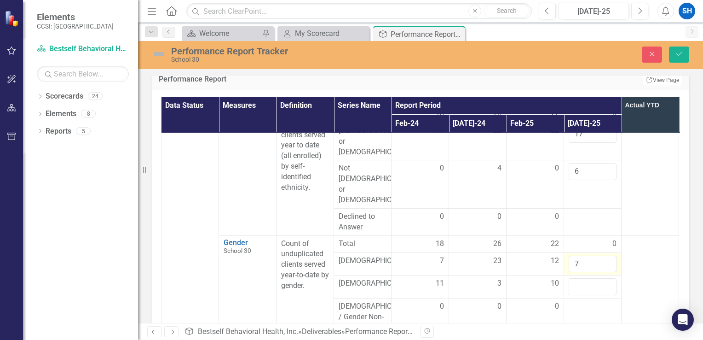
click at [607, 256] on input "7" at bounding box center [593, 264] width 48 height 17
click at [607, 256] on input "8" at bounding box center [593, 264] width 48 height 17
click at [607, 256] on input "9" at bounding box center [593, 264] width 48 height 17
click at [608, 256] on input "10" at bounding box center [593, 264] width 48 height 17
click at [608, 256] on input "11" at bounding box center [593, 264] width 48 height 17
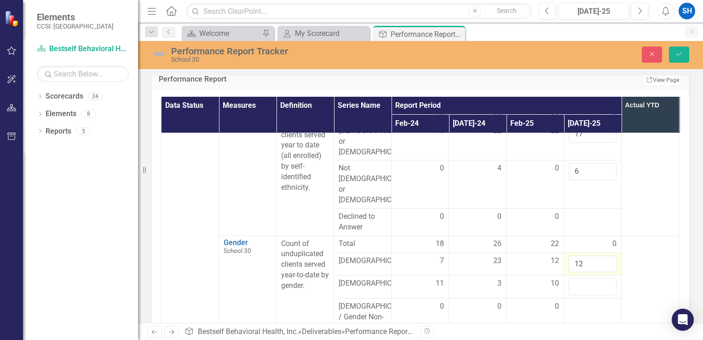
click at [608, 256] on input "12" at bounding box center [593, 264] width 48 height 17
click at [608, 256] on input "13" at bounding box center [593, 264] width 48 height 17
click at [608, 256] on input "14" at bounding box center [593, 264] width 48 height 17
click at [608, 256] on input "15" at bounding box center [593, 264] width 48 height 17
click at [608, 256] on input "16" at bounding box center [593, 264] width 48 height 17
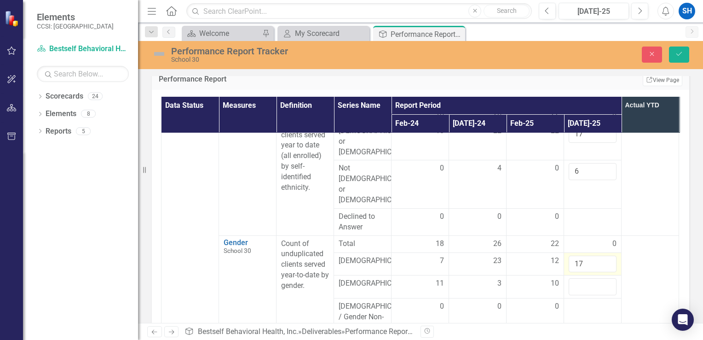
click at [608, 256] on input "17" at bounding box center [593, 264] width 48 height 17
click at [608, 256] on input "18" at bounding box center [593, 264] width 48 height 17
click at [608, 256] on input "19" at bounding box center [593, 264] width 48 height 17
click at [608, 256] on input "18" at bounding box center [593, 264] width 48 height 17
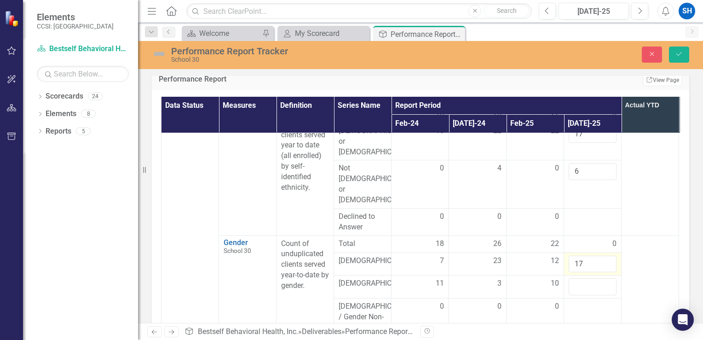
click at [608, 256] on input "17" at bounding box center [593, 264] width 48 height 17
click at [608, 256] on input "16" at bounding box center [593, 264] width 48 height 17
click at [608, 256] on input "15" at bounding box center [593, 264] width 48 height 17
click at [609, 256] on input "14" at bounding box center [593, 264] width 48 height 17
type input "13"
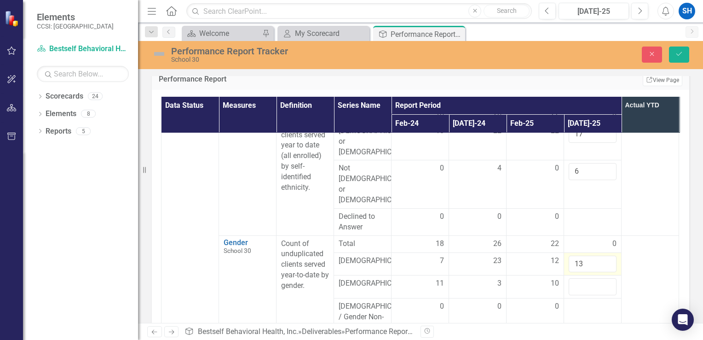
click at [609, 256] on input "13" at bounding box center [593, 264] width 48 height 17
click at [607, 278] on input "1" at bounding box center [593, 286] width 48 height 17
click at [607, 278] on input "2" at bounding box center [593, 286] width 48 height 17
click at [607, 278] on input "3" at bounding box center [593, 286] width 48 height 17
click at [607, 278] on input "4" at bounding box center [593, 286] width 48 height 17
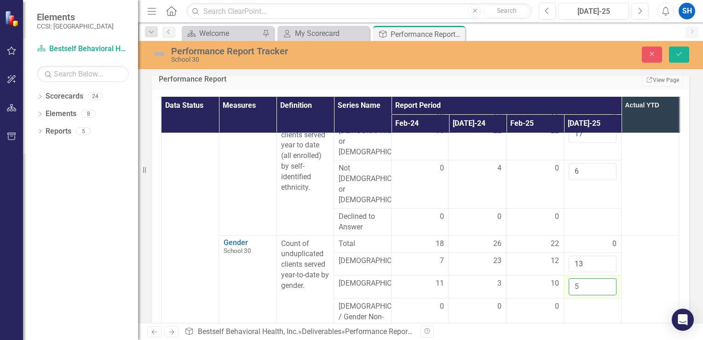
click at [607, 278] on input "5" at bounding box center [593, 286] width 48 height 17
click at [607, 278] on input "7" at bounding box center [593, 286] width 48 height 17
click at [607, 278] on input "8" at bounding box center [593, 286] width 48 height 17
click at [607, 278] on input "9" at bounding box center [593, 286] width 48 height 17
click at [607, 278] on input "10" at bounding box center [593, 286] width 48 height 17
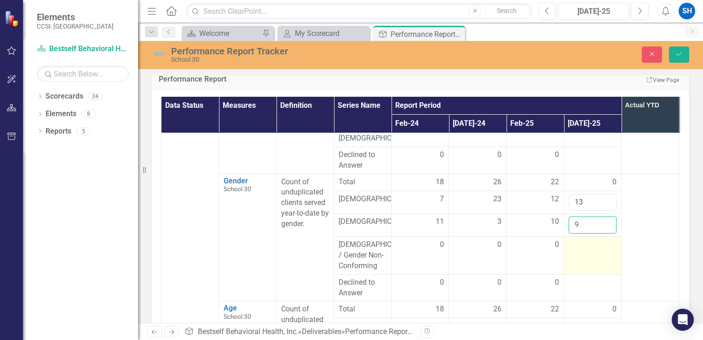
scroll to position [506, 0]
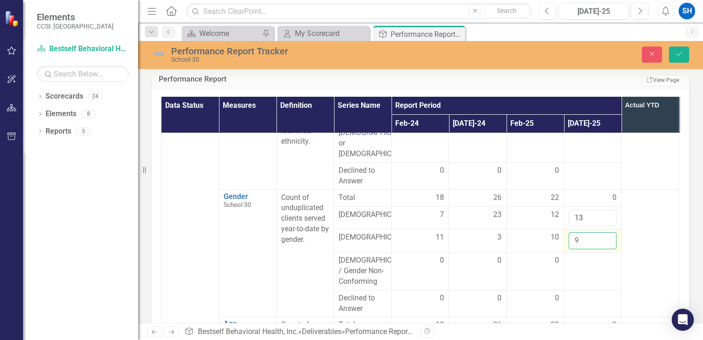
type input "10"
click at [609, 232] on input "10" at bounding box center [593, 240] width 48 height 17
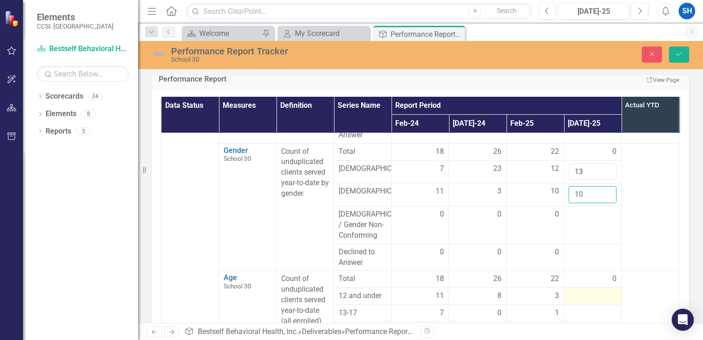
scroll to position [598, 0]
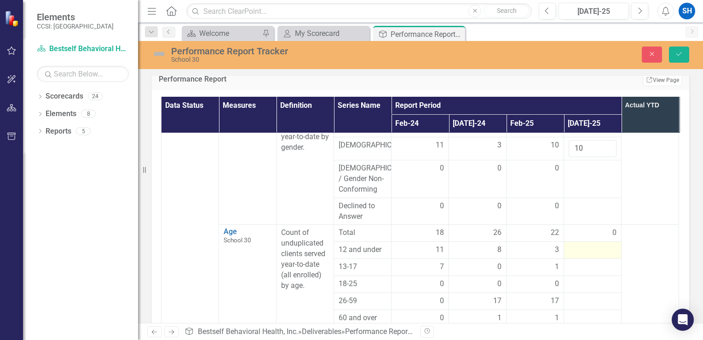
click at [599, 244] on div at bounding box center [593, 249] width 48 height 11
click at [606, 244] on input "1" at bounding box center [593, 252] width 48 height 17
click at [606, 244] on input "2" at bounding box center [593, 252] width 48 height 17
click at [606, 244] on input "3" at bounding box center [593, 252] width 48 height 17
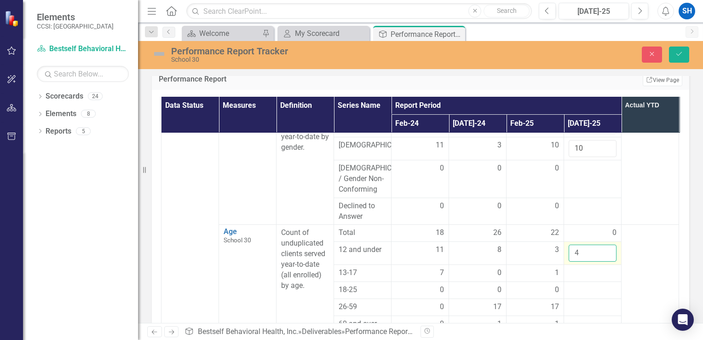
click at [606, 244] on input "4" at bounding box center [593, 252] width 48 height 17
type input "3"
click at [607, 244] on input "3" at bounding box center [593, 252] width 48 height 17
click at [611, 267] on div at bounding box center [593, 272] width 48 height 11
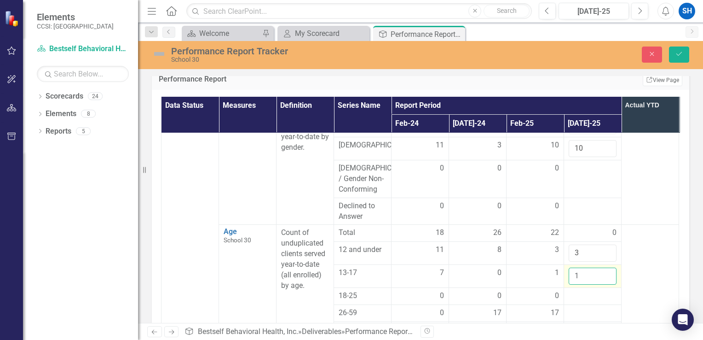
click at [609, 267] on input "1" at bounding box center [593, 275] width 48 height 17
type input "2"
click at [609, 267] on input "2" at bounding box center [593, 275] width 48 height 17
click at [607, 291] on div at bounding box center [593, 296] width 48 height 11
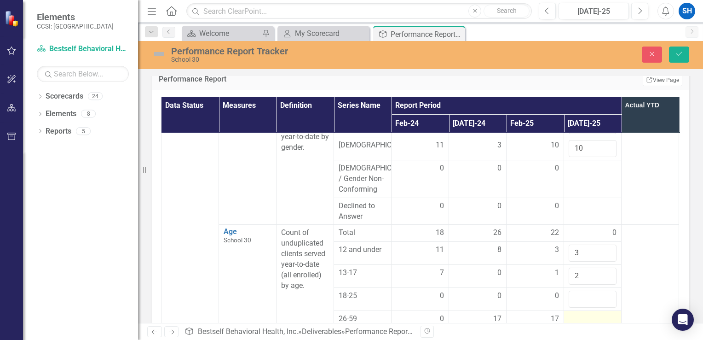
scroll to position [691, 0]
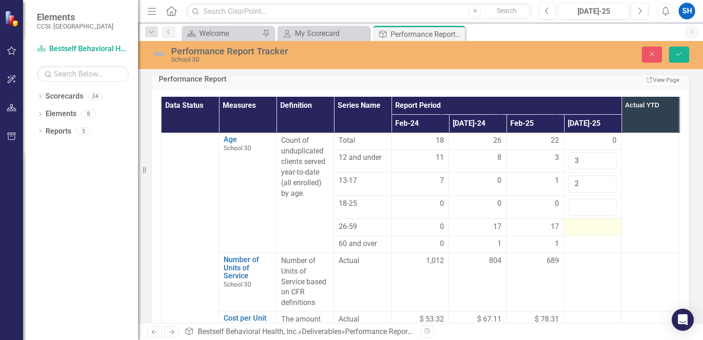
click at [605, 221] on div at bounding box center [593, 226] width 48 height 11
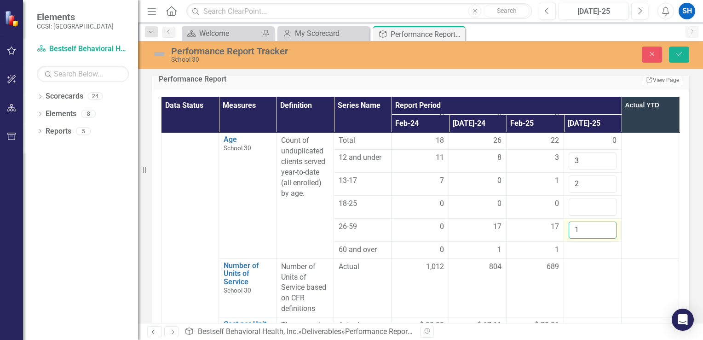
click at [605, 221] on input "1" at bounding box center [593, 229] width 48 height 17
click at [605, 221] on input "2" at bounding box center [593, 229] width 48 height 17
click at [605, 221] on input "3" at bounding box center [593, 229] width 48 height 17
click at [605, 221] on input "4" at bounding box center [593, 229] width 48 height 17
click at [605, 221] on input "5" at bounding box center [593, 229] width 48 height 17
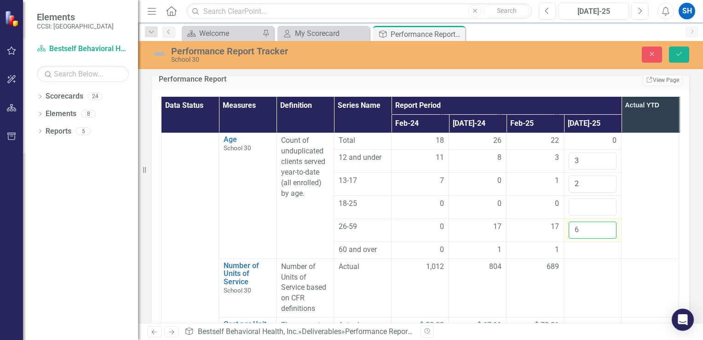
click at [605, 221] on input "6" at bounding box center [593, 229] width 48 height 17
click at [605, 221] on input "7" at bounding box center [593, 229] width 48 height 17
click at [605, 221] on input "8" at bounding box center [593, 229] width 48 height 17
click at [605, 221] on input "9" at bounding box center [593, 229] width 48 height 17
click at [605, 221] on input "10" at bounding box center [593, 229] width 48 height 17
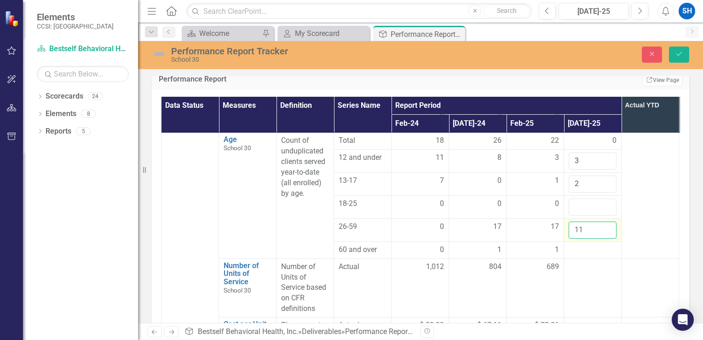
click at [605, 221] on input "11" at bounding box center [593, 229] width 48 height 17
click at [605, 221] on input "12" at bounding box center [593, 229] width 48 height 17
click at [605, 221] on input "13" at bounding box center [593, 229] width 48 height 17
click at [605, 221] on input "14" at bounding box center [593, 229] width 48 height 17
click at [605, 221] on input "15" at bounding box center [593, 229] width 48 height 17
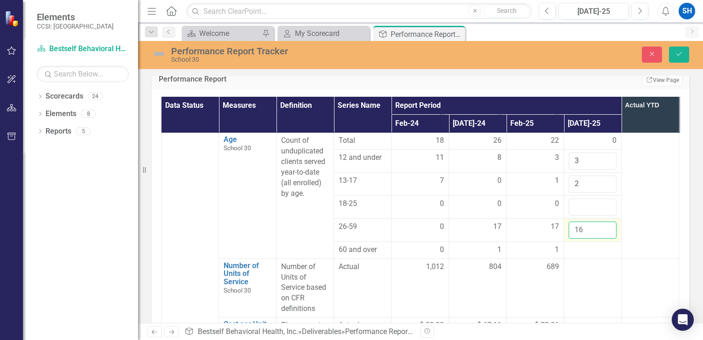
click at [605, 221] on input "16" at bounding box center [593, 229] width 48 height 17
click at [605, 221] on input "17" at bounding box center [593, 229] width 48 height 17
click at [605, 221] on input "18" at bounding box center [593, 229] width 48 height 17
type input "17"
click at [608, 221] on input "17" at bounding box center [593, 229] width 48 height 17
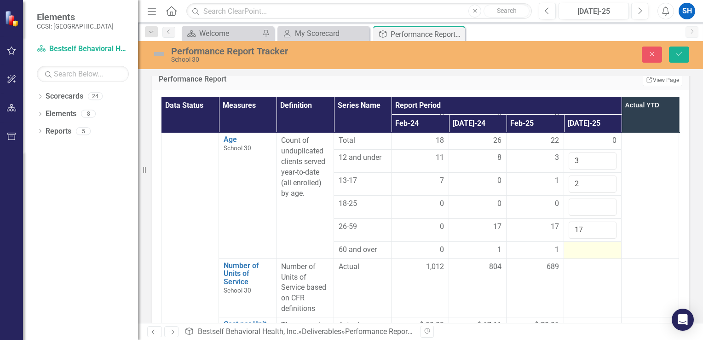
click at [607, 244] on div at bounding box center [593, 249] width 48 height 11
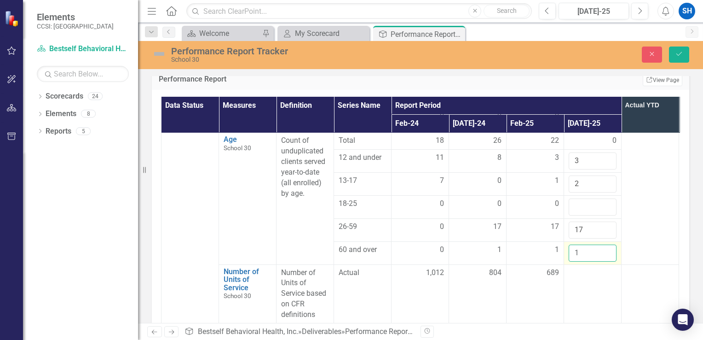
type input "1"
click at [607, 244] on input "1" at bounding box center [593, 252] width 48 height 17
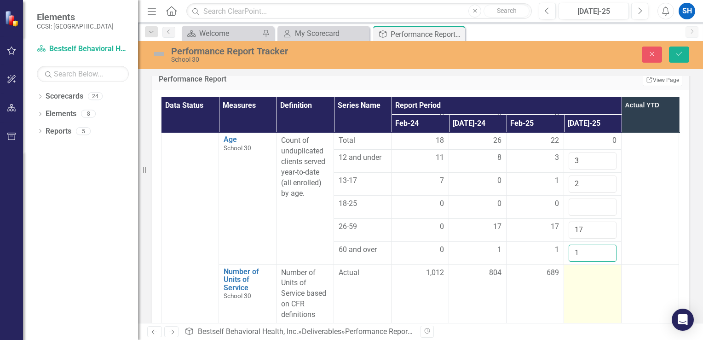
scroll to position [737, 0]
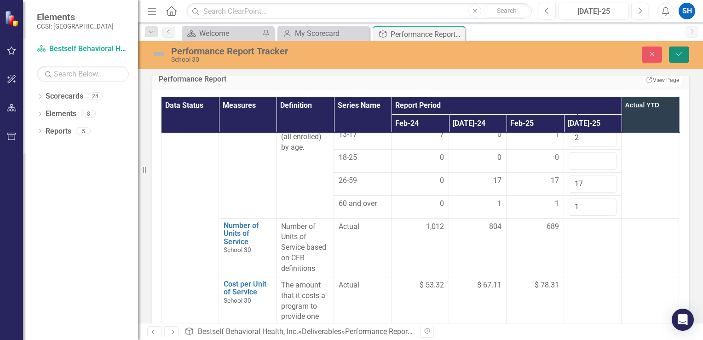
click at [674, 57] on button "Save" at bounding box center [679, 54] width 20 height 16
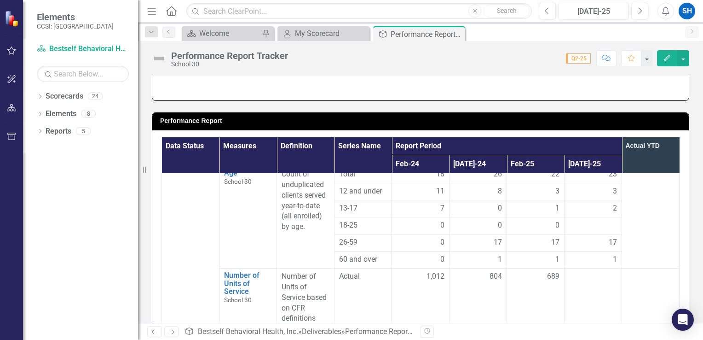
scroll to position [691, 0]
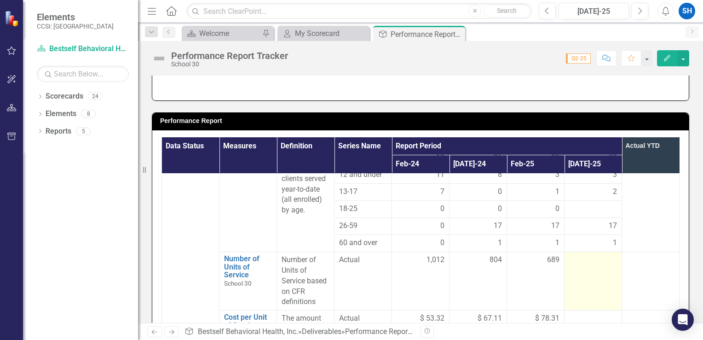
click at [587, 251] on td at bounding box center [594, 280] width 58 height 58
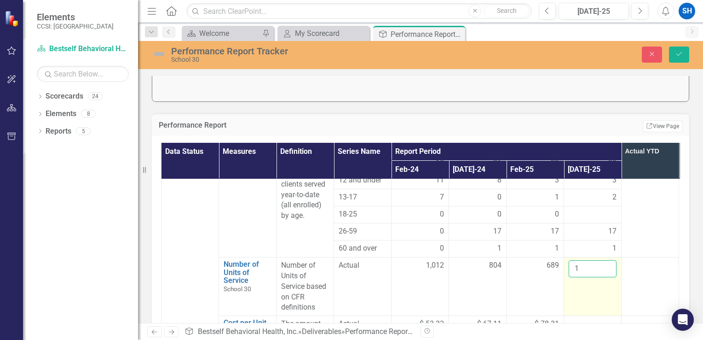
click at [607, 260] on input "1" at bounding box center [593, 268] width 48 height 17
click at [607, 260] on input "2" at bounding box center [593, 268] width 48 height 17
click at [607, 260] on input "3" at bounding box center [593, 268] width 48 height 17
click at [607, 260] on input "4" at bounding box center [593, 268] width 48 height 17
click at [607, 260] on input "5" at bounding box center [593, 268] width 48 height 17
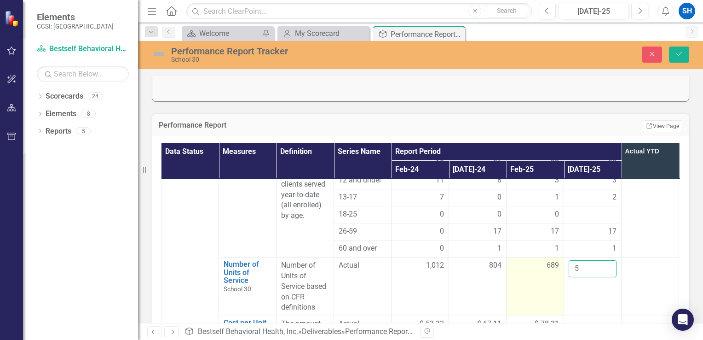
drag, startPoint x: 581, startPoint y: 244, endPoint x: 553, endPoint y: 244, distance: 27.6
click at [553, 257] on tr "Number of Units of Service School 30 Link Open Element Number of Units of Servi…" at bounding box center [449, 286] width 575 height 58
type input "1709"
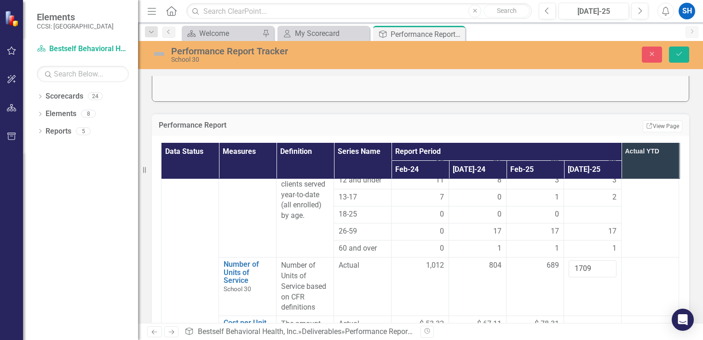
click at [591, 316] on td at bounding box center [593, 345] width 58 height 58
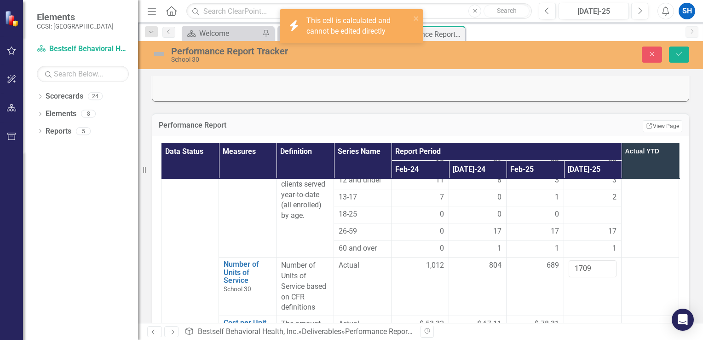
scroll to position [709, 0]
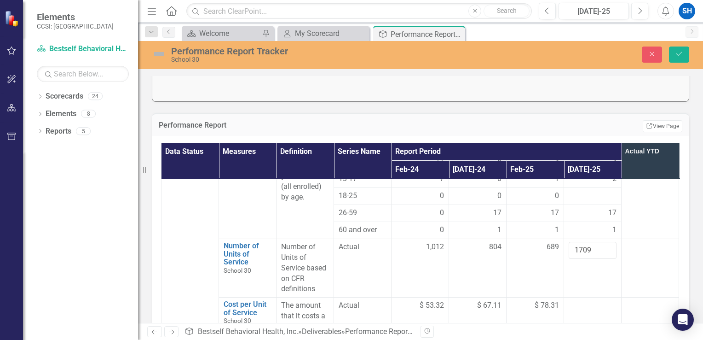
click at [590, 300] on div at bounding box center [593, 305] width 48 height 11
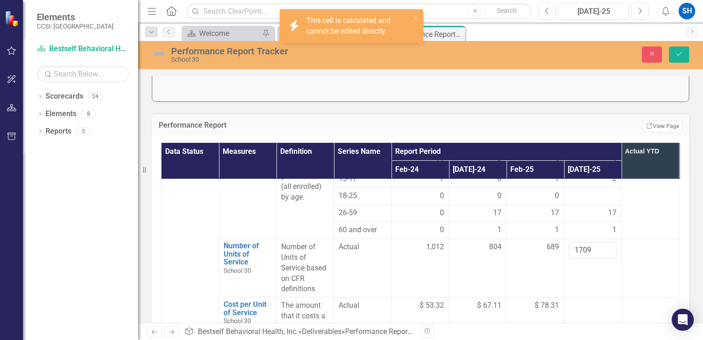
click at [586, 300] on div at bounding box center [593, 305] width 48 height 11
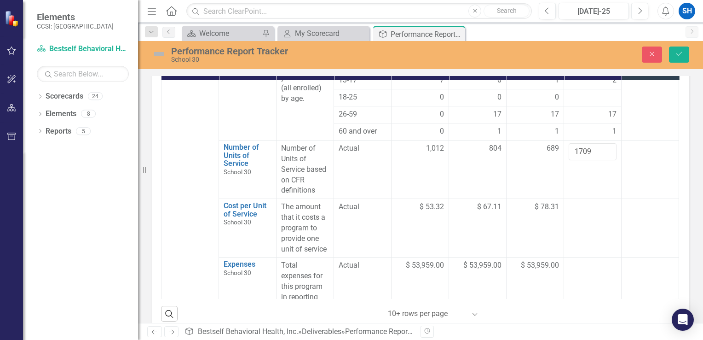
scroll to position [368, 0]
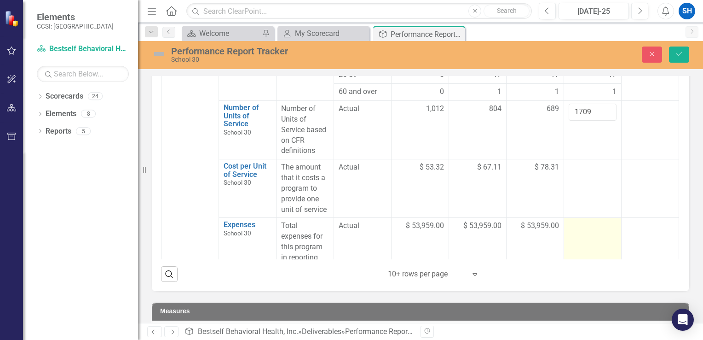
click at [583, 218] on td at bounding box center [593, 247] width 58 height 58
click at [580, 221] on input "number" at bounding box center [593, 229] width 48 height 17
type input "53959"
click at [605, 250] on td "53959" at bounding box center [593, 247] width 58 height 58
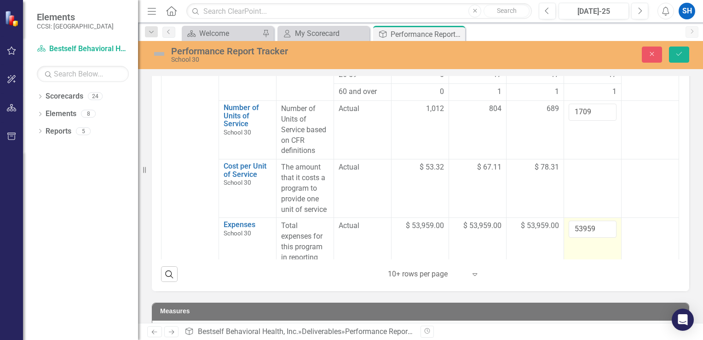
click at [605, 250] on td "53959" at bounding box center [593, 247] width 58 height 58
click at [599, 232] on td "53959" at bounding box center [593, 247] width 58 height 58
click at [579, 221] on input "53959" at bounding box center [593, 229] width 48 height 17
click at [586, 221] on input "53959" at bounding box center [593, 229] width 48 height 17
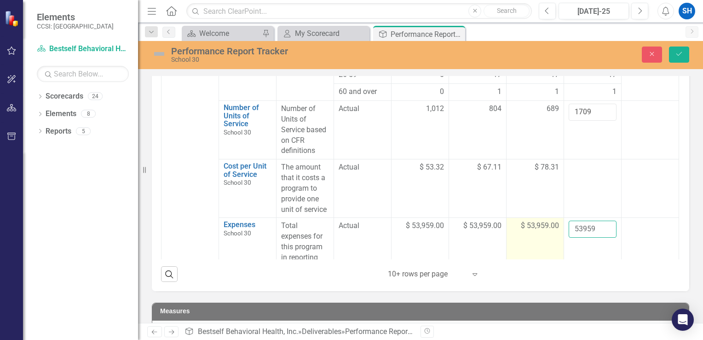
drag, startPoint x: 609, startPoint y: 198, endPoint x: 553, endPoint y: 198, distance: 55.7
click at [553, 218] on tr "Expenses School 30 Link Open Element Total expenses for this program in reporti…" at bounding box center [449, 247] width 575 height 58
type input "53959"
click at [589, 162] on div at bounding box center [593, 167] width 48 height 11
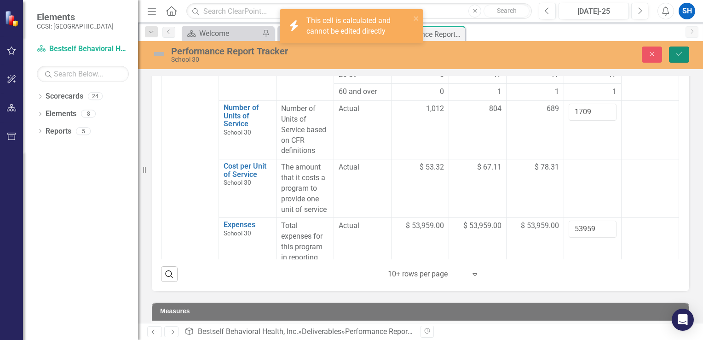
click at [681, 53] on icon "Save" at bounding box center [679, 54] width 8 height 6
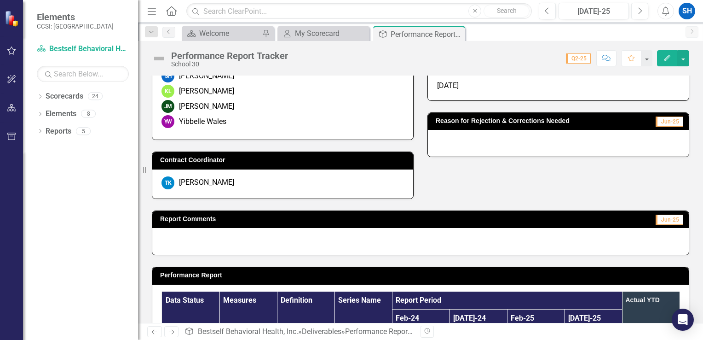
scroll to position [0, 0]
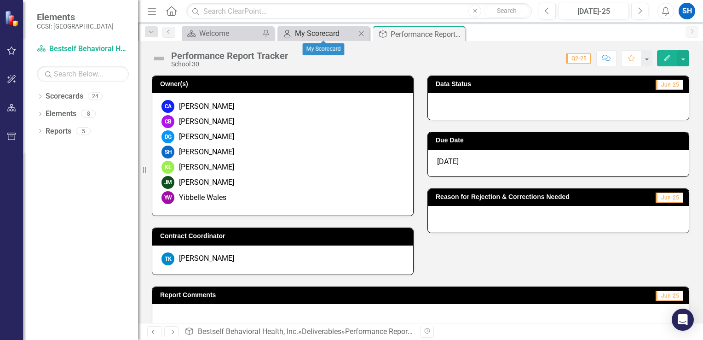
click at [317, 34] on div "My Scorecard" at bounding box center [325, 34] width 61 height 12
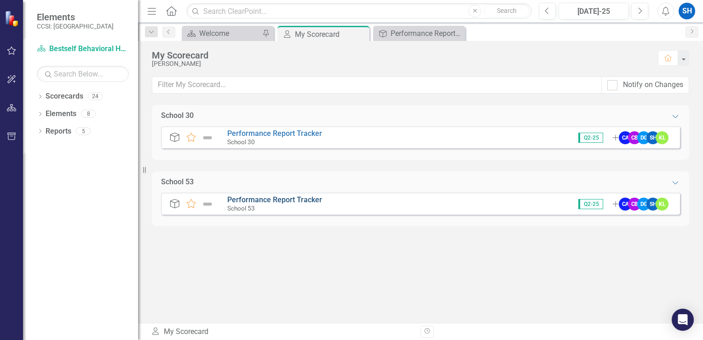
click at [260, 196] on link "Performance Report Tracker" at bounding box center [274, 199] width 95 height 9
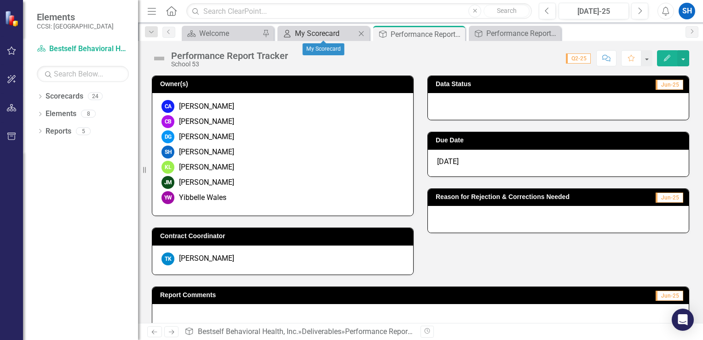
click at [316, 34] on div "My Scorecard" at bounding box center [325, 34] width 61 height 12
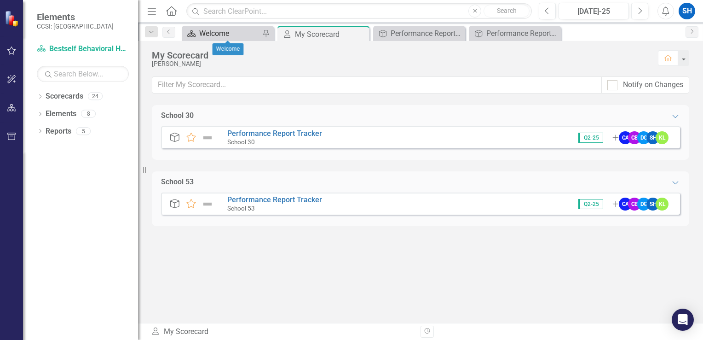
click at [229, 35] on div "Welcome" at bounding box center [229, 34] width 61 height 12
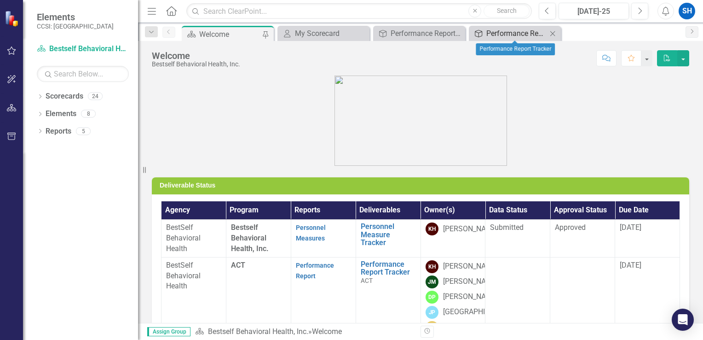
click at [503, 30] on div "Performance Report Tracker" at bounding box center [517, 34] width 61 height 12
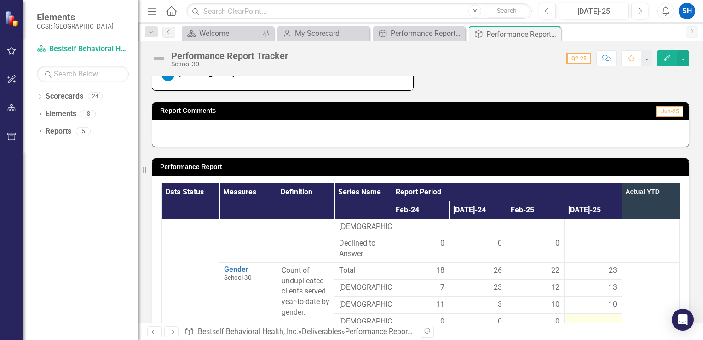
scroll to position [368, 0]
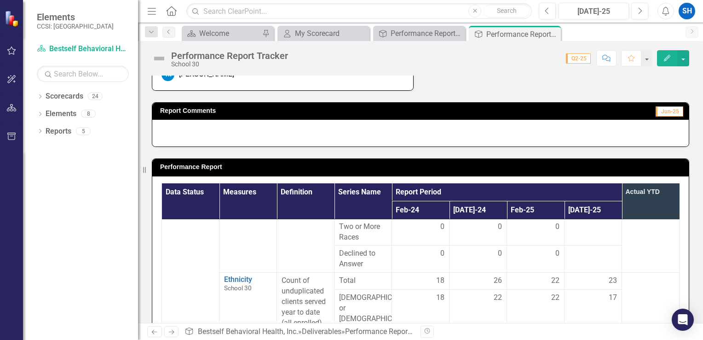
click at [668, 113] on span "Jun-25" at bounding box center [670, 111] width 28 height 10
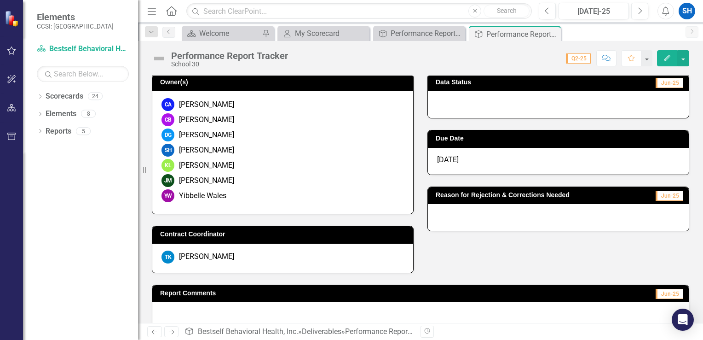
scroll to position [0, 0]
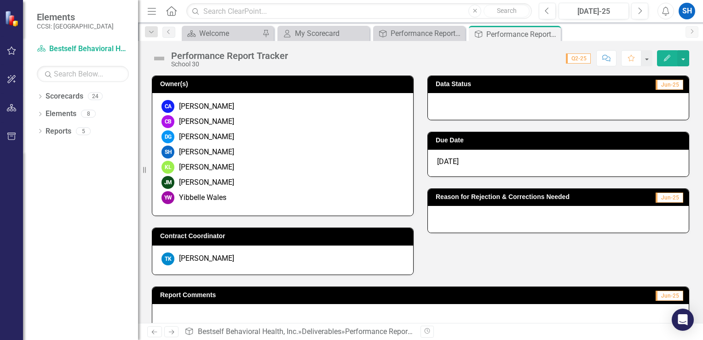
click at [694, 35] on link "Next" at bounding box center [692, 32] width 13 height 12
click at [641, 14] on icon "Next" at bounding box center [640, 11] width 5 height 8
click at [221, 37] on div "Welcome" at bounding box center [229, 34] width 61 height 12
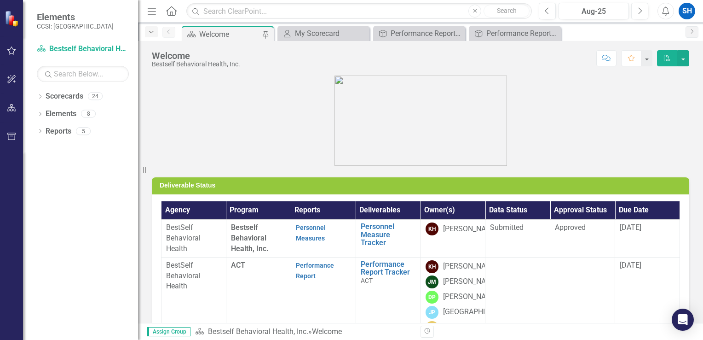
click at [150, 33] on icon "Dropdown" at bounding box center [151, 32] width 8 height 6
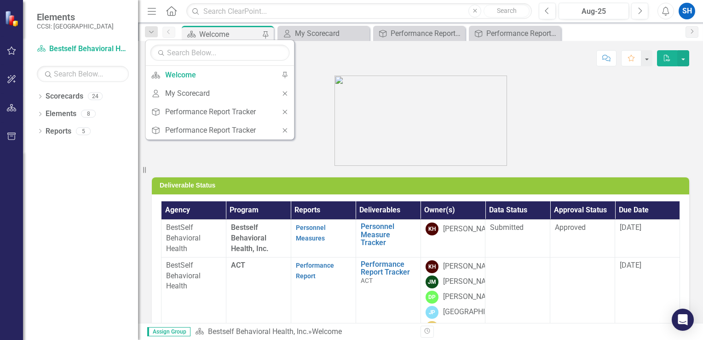
click at [406, 84] on img at bounding box center [421, 121] width 173 height 90
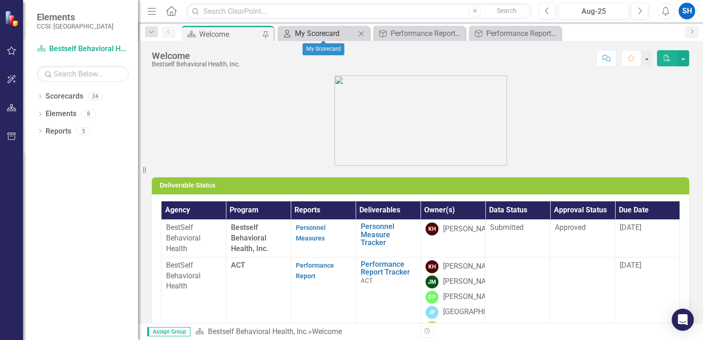
click at [321, 32] on div "My Scorecard" at bounding box center [325, 34] width 61 height 12
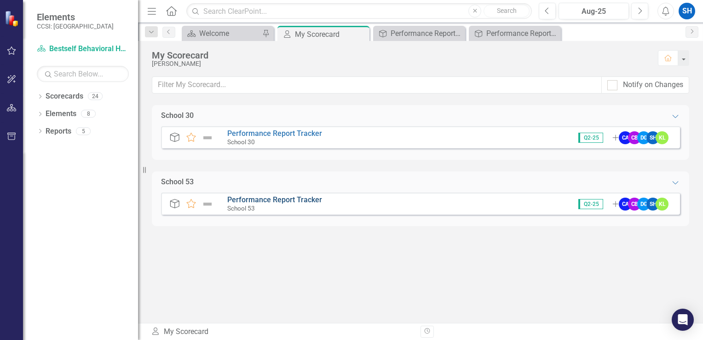
click at [301, 198] on link "Performance Report Tracker" at bounding box center [274, 199] width 95 height 9
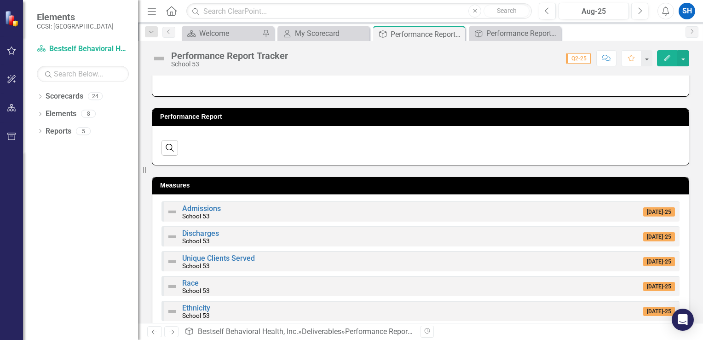
scroll to position [276, 0]
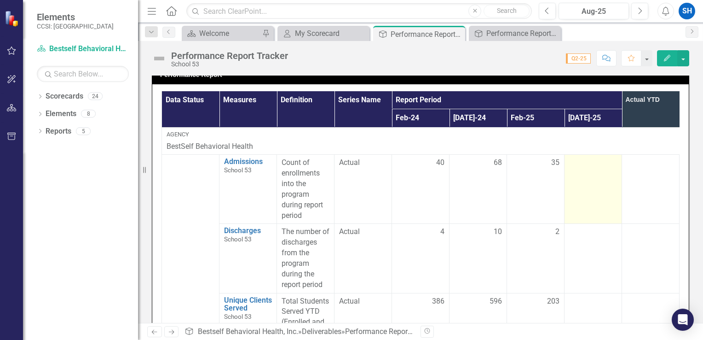
click at [586, 181] on td at bounding box center [594, 189] width 58 height 69
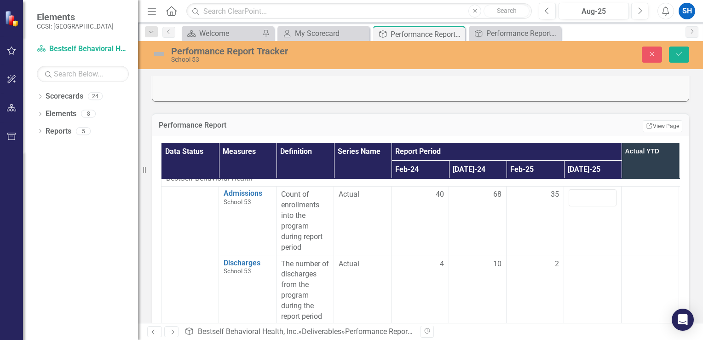
scroll to position [10, 0]
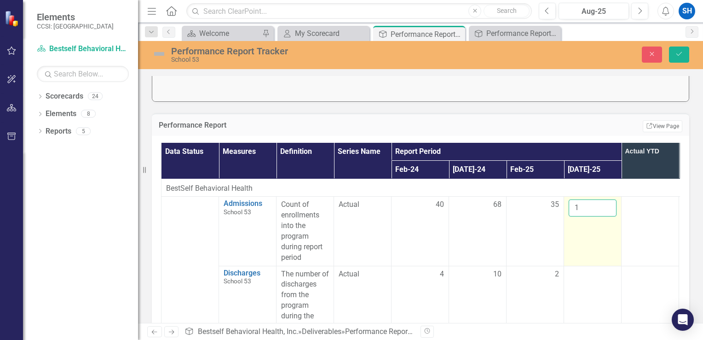
click at [608, 203] on input "1" at bounding box center [593, 207] width 48 height 17
click at [608, 203] on input "2" at bounding box center [593, 207] width 48 height 17
click at [608, 203] on input "10" at bounding box center [593, 207] width 48 height 17
click at [608, 203] on input "11" at bounding box center [593, 207] width 48 height 17
click at [608, 203] on input "12" at bounding box center [593, 207] width 48 height 17
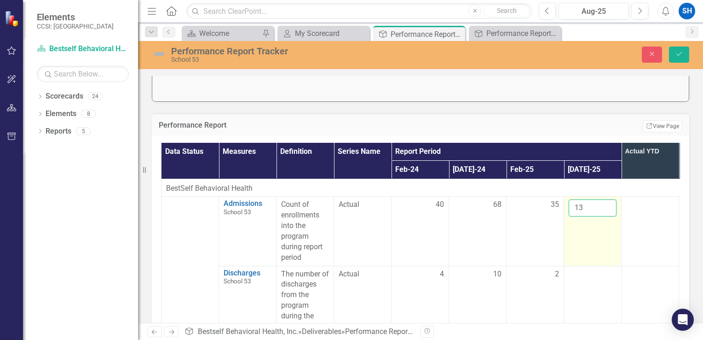
click at [608, 203] on input "13" at bounding box center [593, 207] width 48 height 17
click at [608, 203] on input "14" at bounding box center [593, 207] width 48 height 17
click at [608, 203] on input "15" at bounding box center [593, 207] width 48 height 17
click at [608, 203] on input "16" at bounding box center [593, 207] width 48 height 17
click at [608, 203] on input "17" at bounding box center [593, 207] width 48 height 17
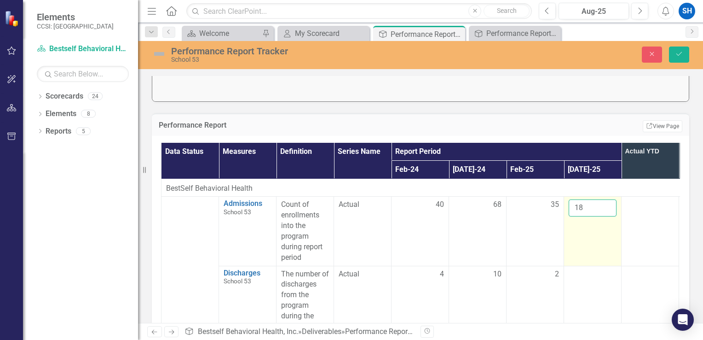
click at [607, 205] on input "18" at bounding box center [593, 207] width 48 height 17
click at [607, 205] on input "19" at bounding box center [593, 207] width 48 height 17
click at [607, 205] on input "20" at bounding box center [593, 207] width 48 height 17
click at [607, 205] on input "21" at bounding box center [593, 207] width 48 height 17
click at [607, 205] on input "22" at bounding box center [593, 207] width 48 height 17
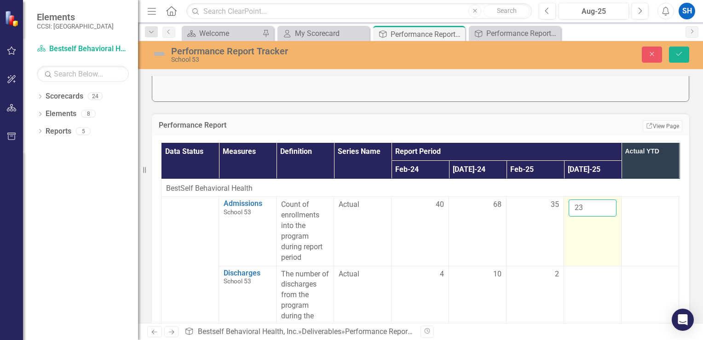
click at [607, 205] on input "23" at bounding box center [593, 207] width 48 height 17
click at [610, 205] on input "24" at bounding box center [593, 207] width 48 height 17
click at [610, 205] on input "25" at bounding box center [593, 207] width 48 height 17
click at [610, 205] on input "26" at bounding box center [593, 207] width 48 height 17
click at [610, 205] on input "27" at bounding box center [593, 207] width 48 height 17
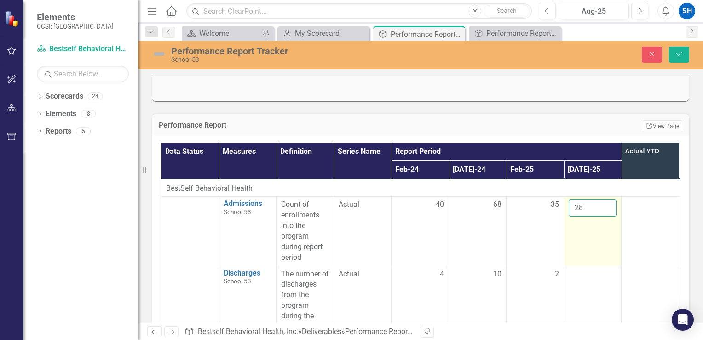
click at [610, 205] on input "28" at bounding box center [593, 207] width 48 height 17
click at [610, 205] on input "29" at bounding box center [593, 207] width 48 height 17
click at [609, 203] on input "30" at bounding box center [593, 207] width 48 height 17
click at [609, 203] on input "31" at bounding box center [593, 207] width 48 height 17
click at [609, 203] on input "32" at bounding box center [593, 207] width 48 height 17
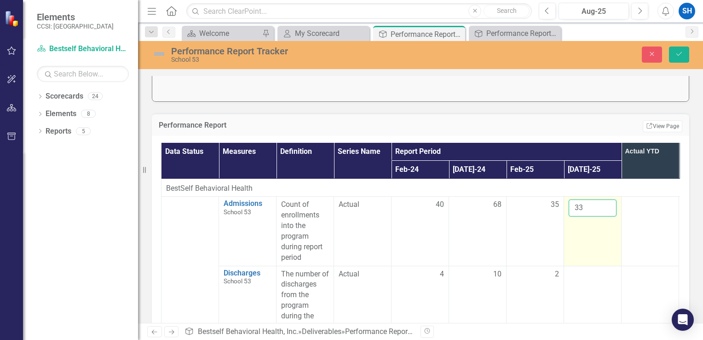
click at [609, 203] on input "33" at bounding box center [593, 207] width 48 height 17
type input "34"
click at [609, 203] on input "34" at bounding box center [593, 207] width 48 height 17
